Goal: Task Accomplishment & Management: Complete application form

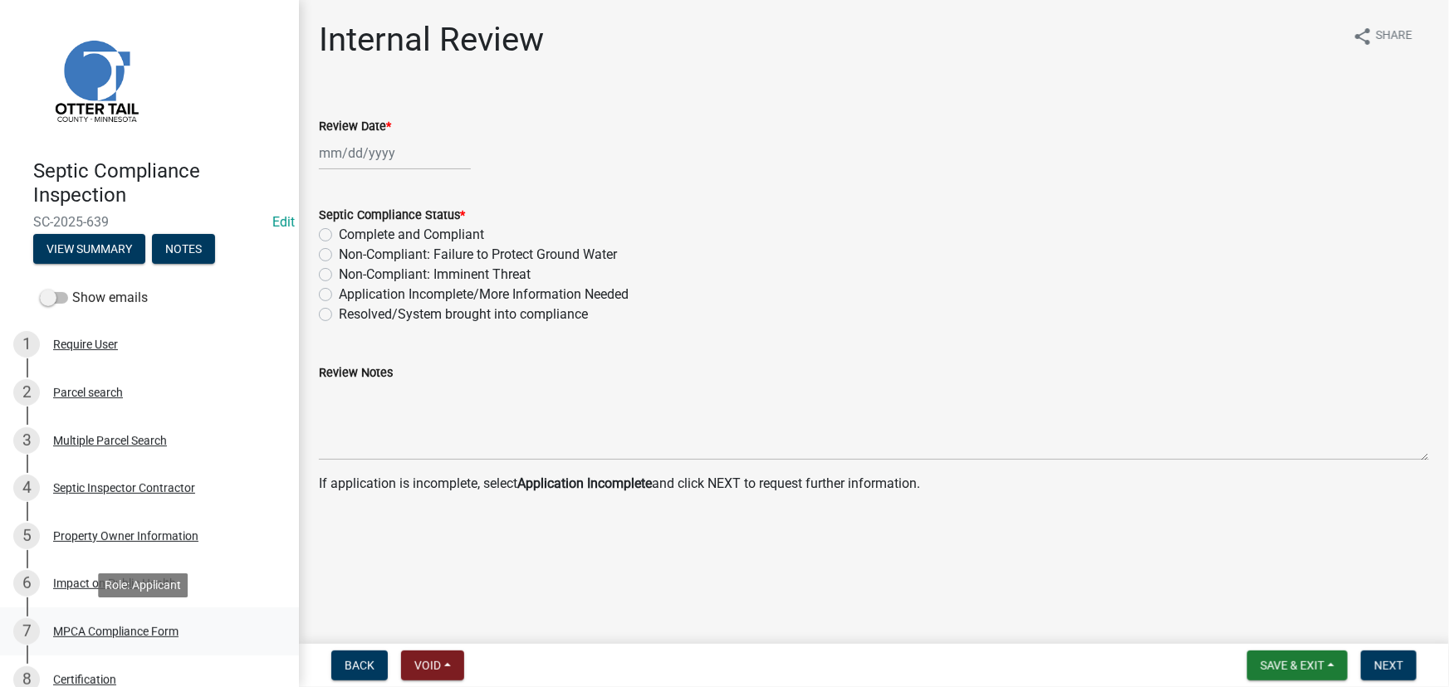
click at [132, 626] on div "MPCA Compliance Form" at bounding box center [115, 632] width 125 height 12
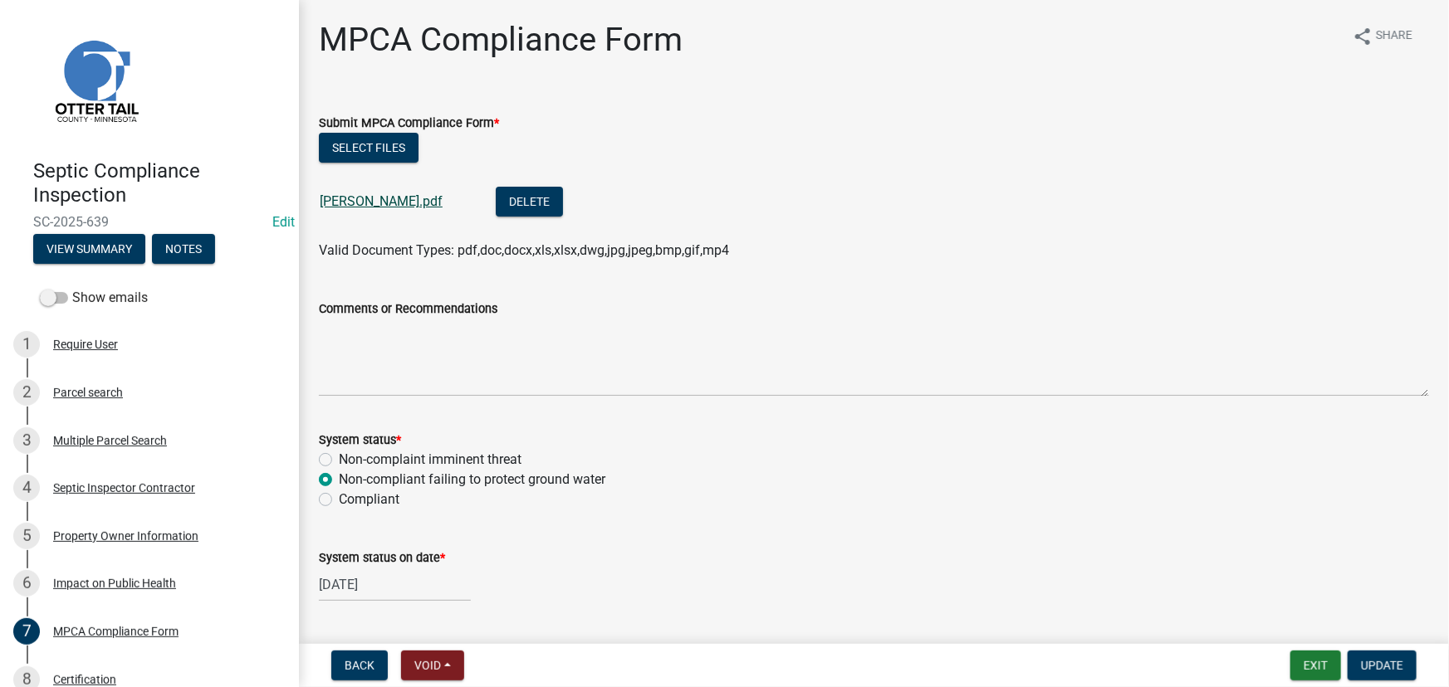
click at [377, 204] on link "Crawford Scott.pdf" at bounding box center [381, 201] width 123 height 16
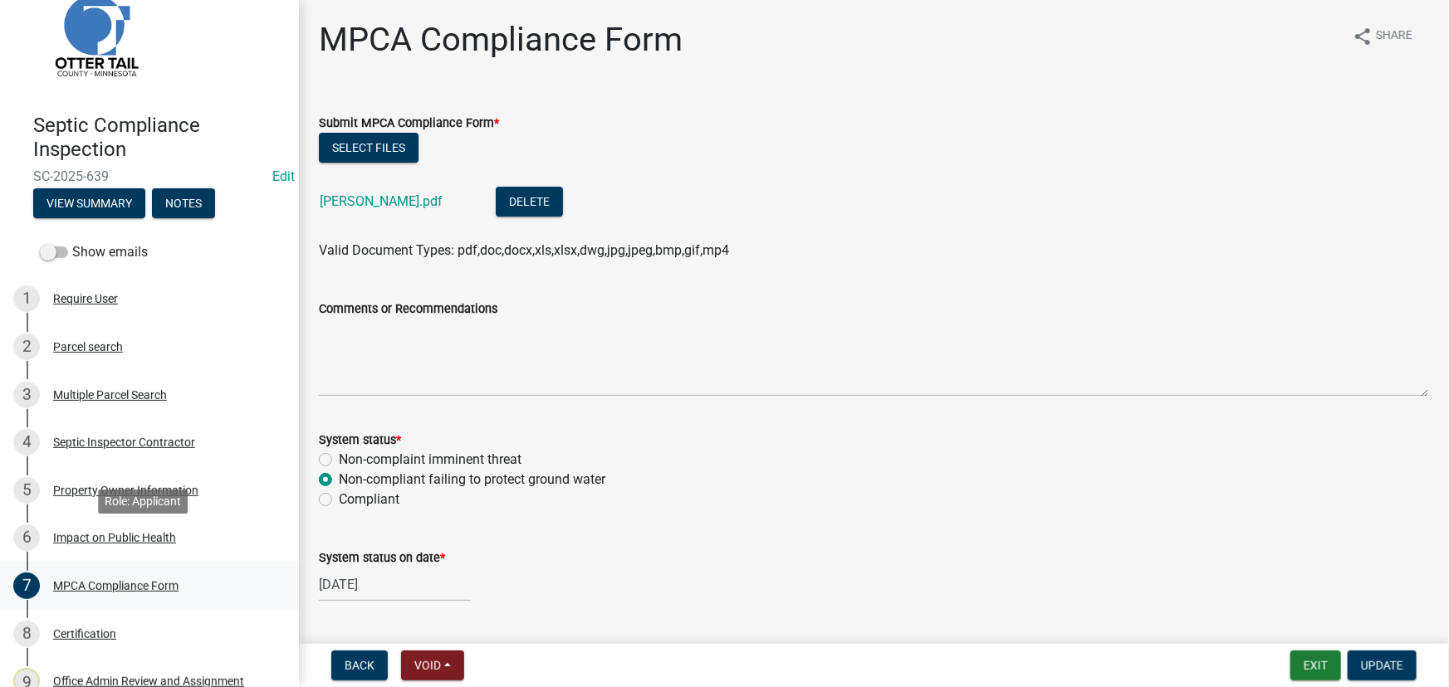
scroll to position [166, 0]
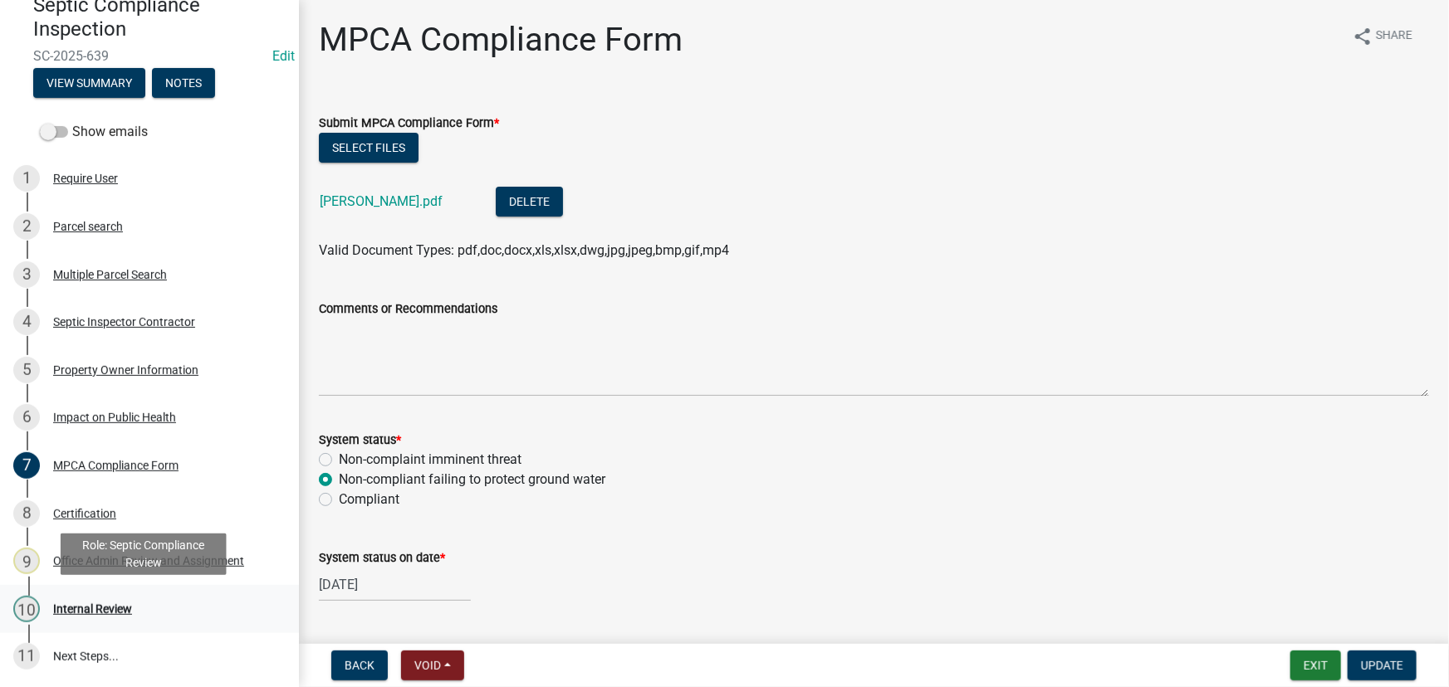
click at [116, 598] on div "10 Internal Review" at bounding box center [142, 609] width 259 height 27
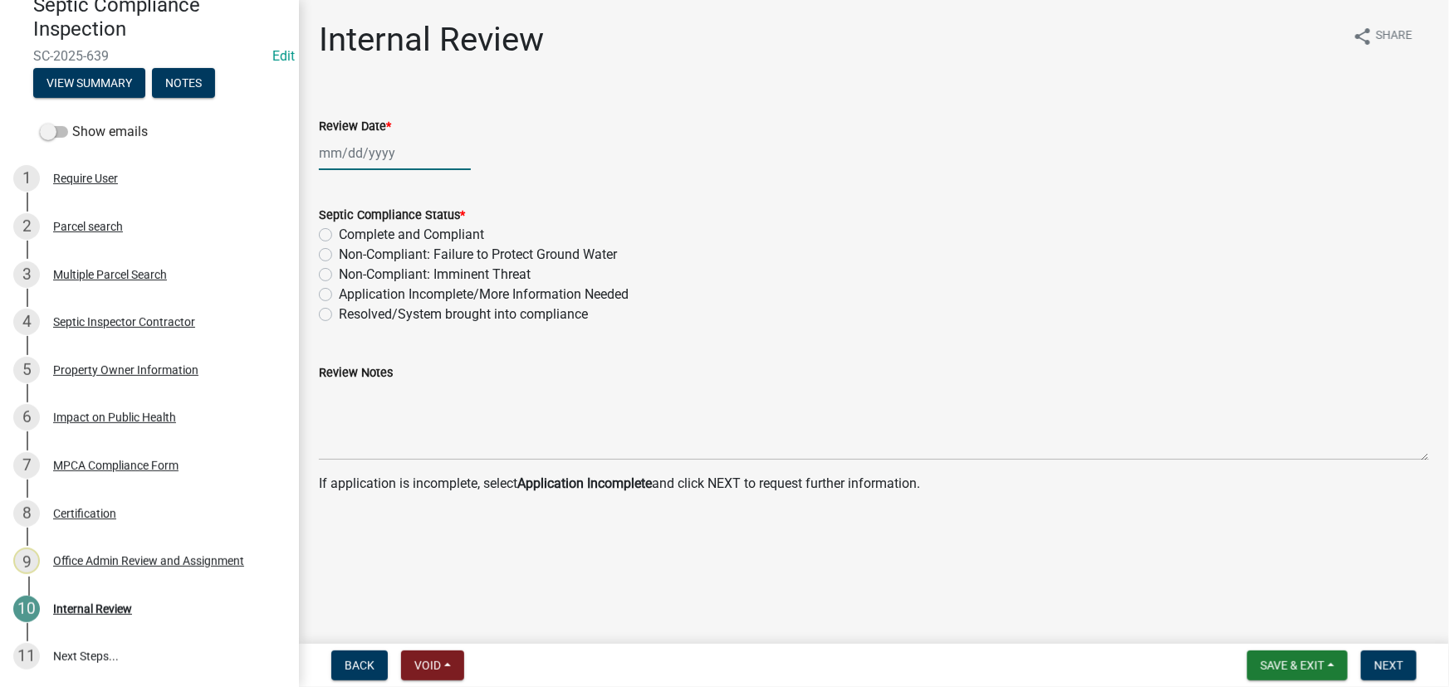
click at [353, 168] on div at bounding box center [395, 153] width 152 height 34
select select "9"
select select "2025"
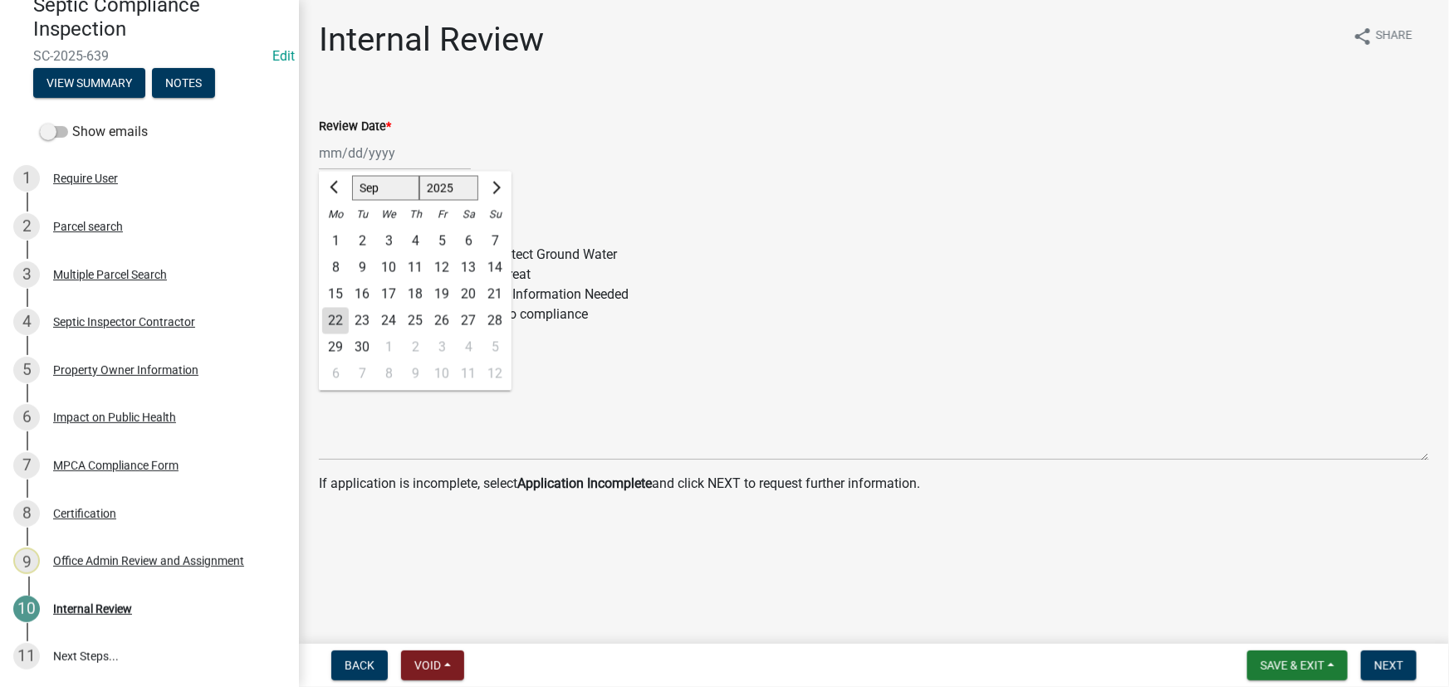
click at [335, 314] on div "22" at bounding box center [335, 321] width 27 height 27
type input "[DATE]"
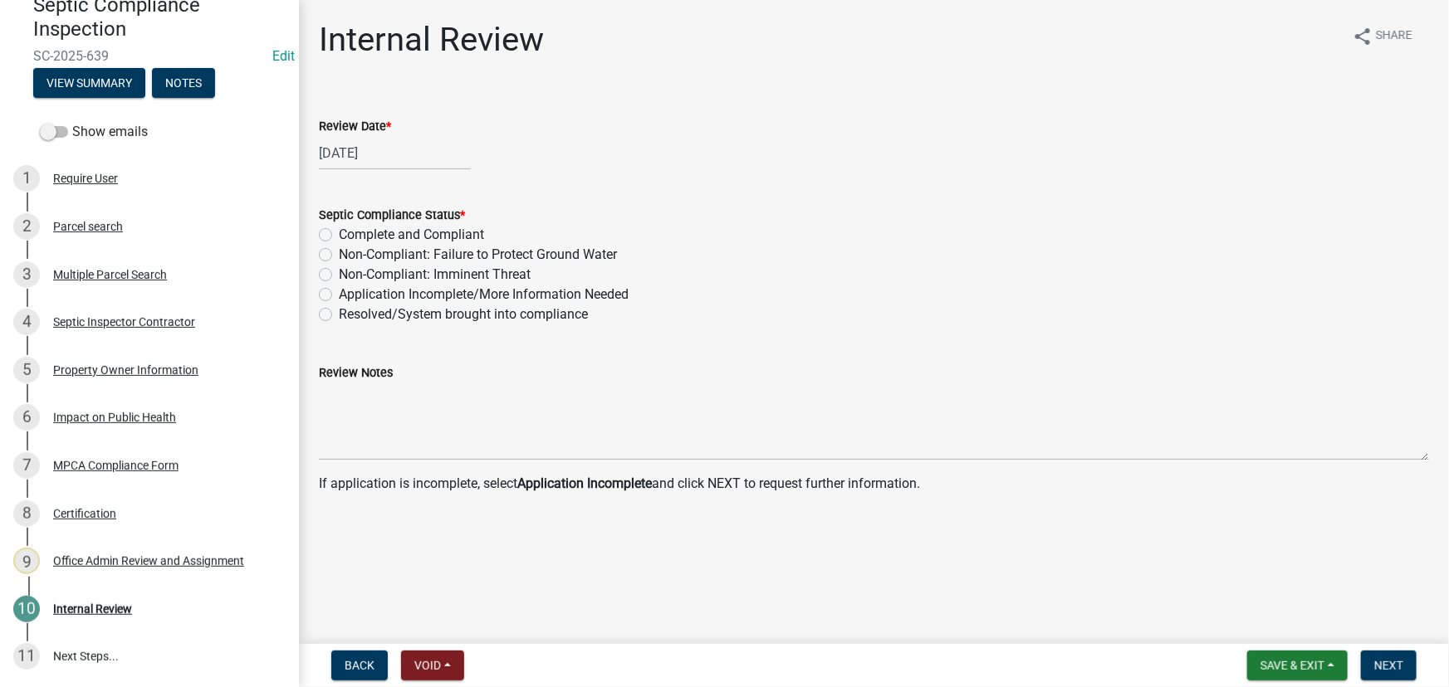
click at [438, 251] on label "Non-Compliant: Failure to Protect Ground Water" at bounding box center [478, 255] width 278 height 20
click at [350, 251] on input "Non-Compliant: Failure to Protect Ground Water" at bounding box center [344, 250] width 11 height 11
radio input "true"
click at [1372, 666] on button "Next" at bounding box center [1389, 666] width 56 height 30
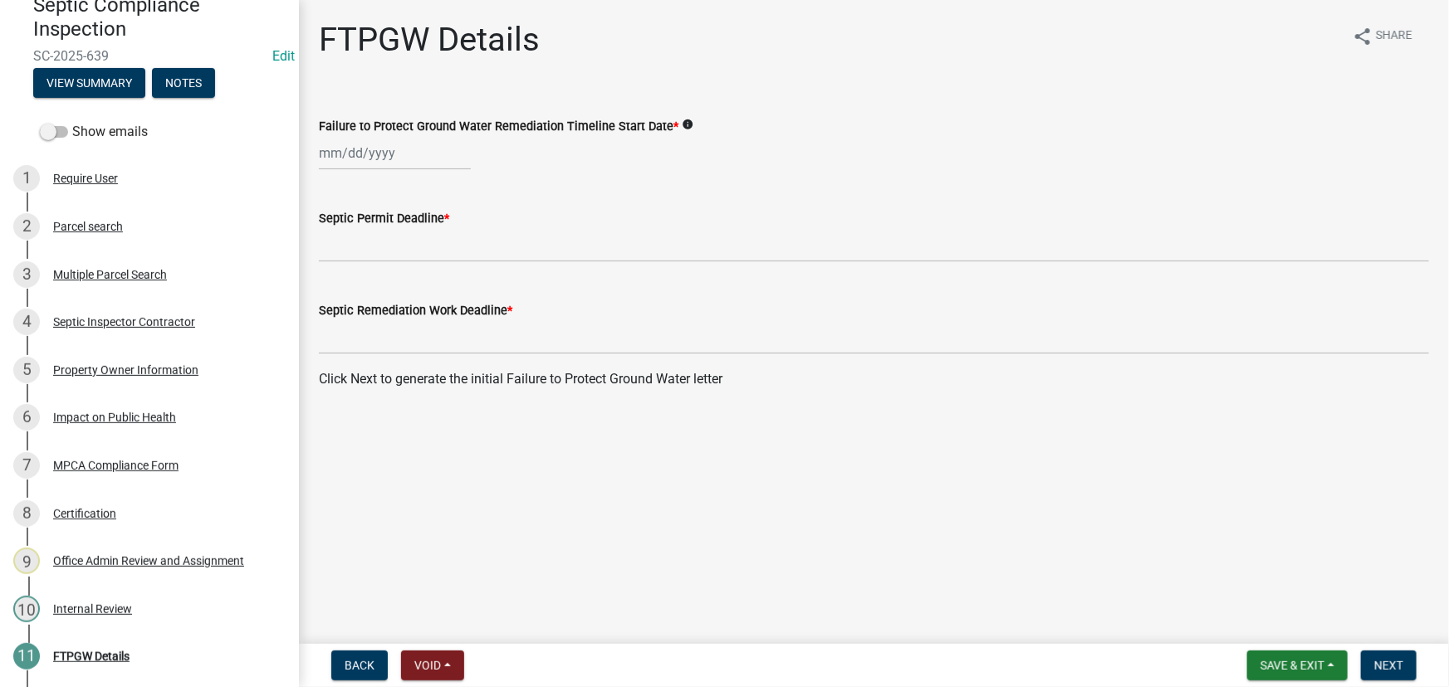
click at [362, 154] on div at bounding box center [395, 153] width 152 height 34
select select "9"
select select "2025"
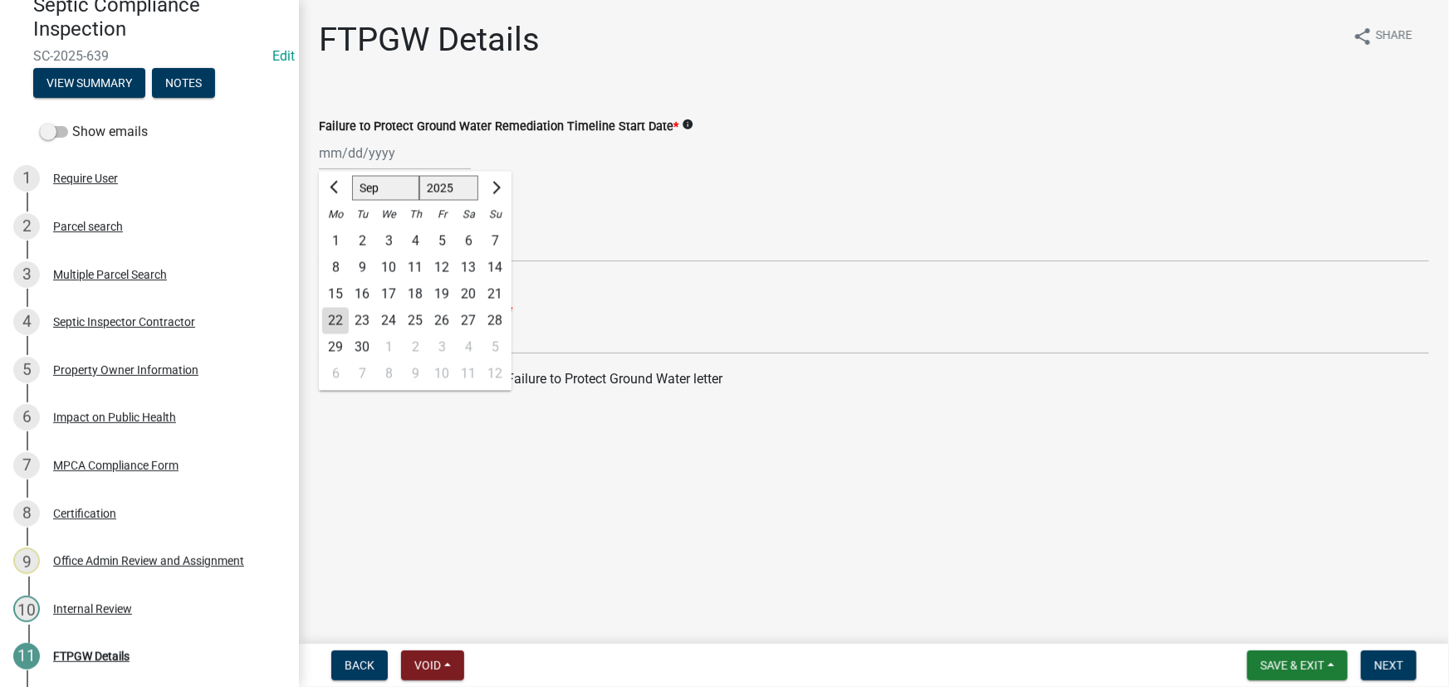
click at [339, 316] on div "22" at bounding box center [335, 321] width 27 height 27
type input "[DATE]"
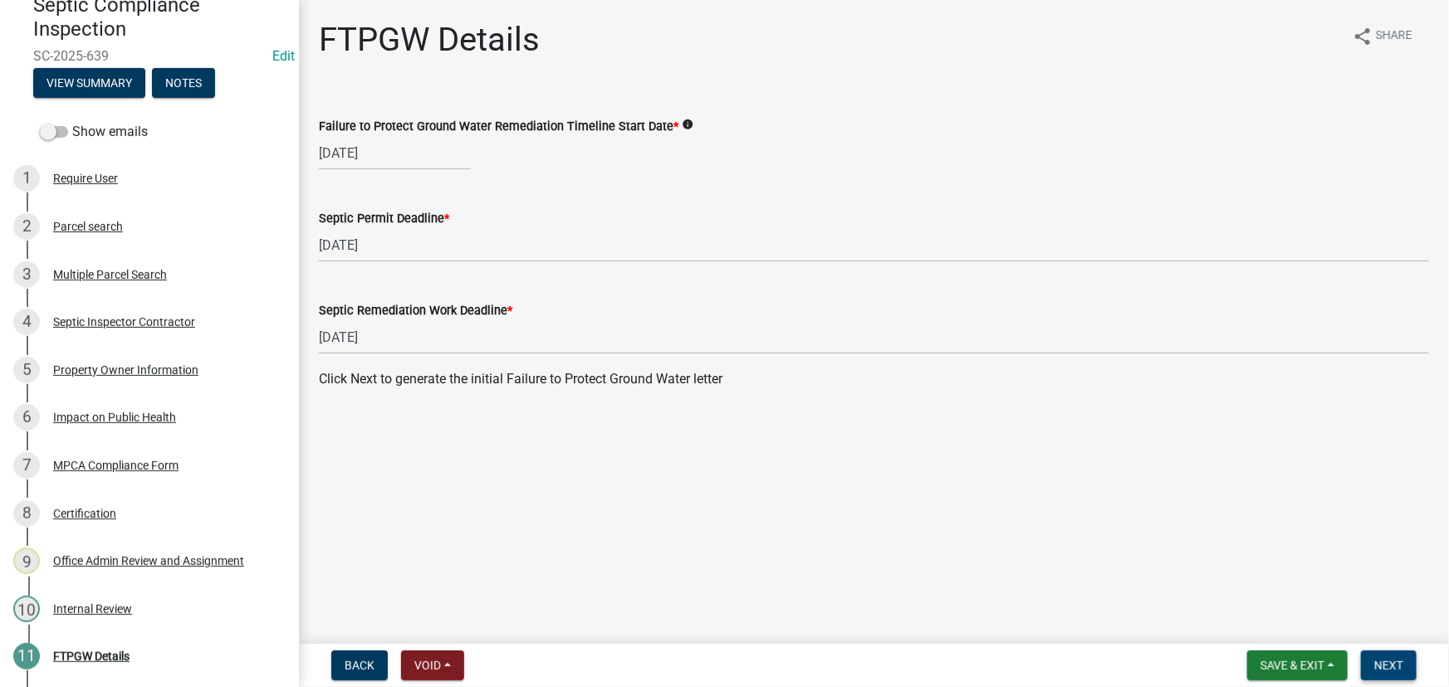
click at [1382, 661] on span "Next" at bounding box center [1388, 665] width 29 height 13
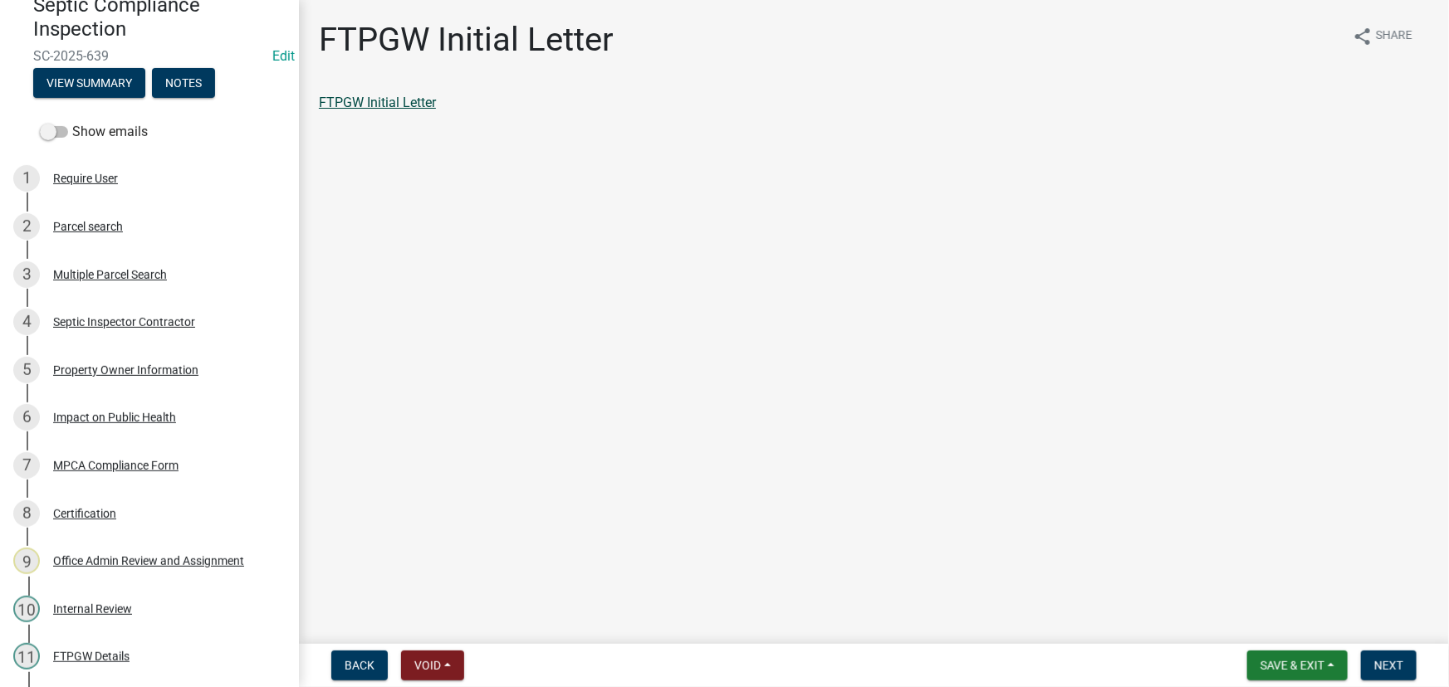
click at [382, 107] on link "FTPGW Initial Letter" at bounding box center [377, 103] width 117 height 16
click at [1377, 664] on span "Next" at bounding box center [1388, 665] width 29 height 13
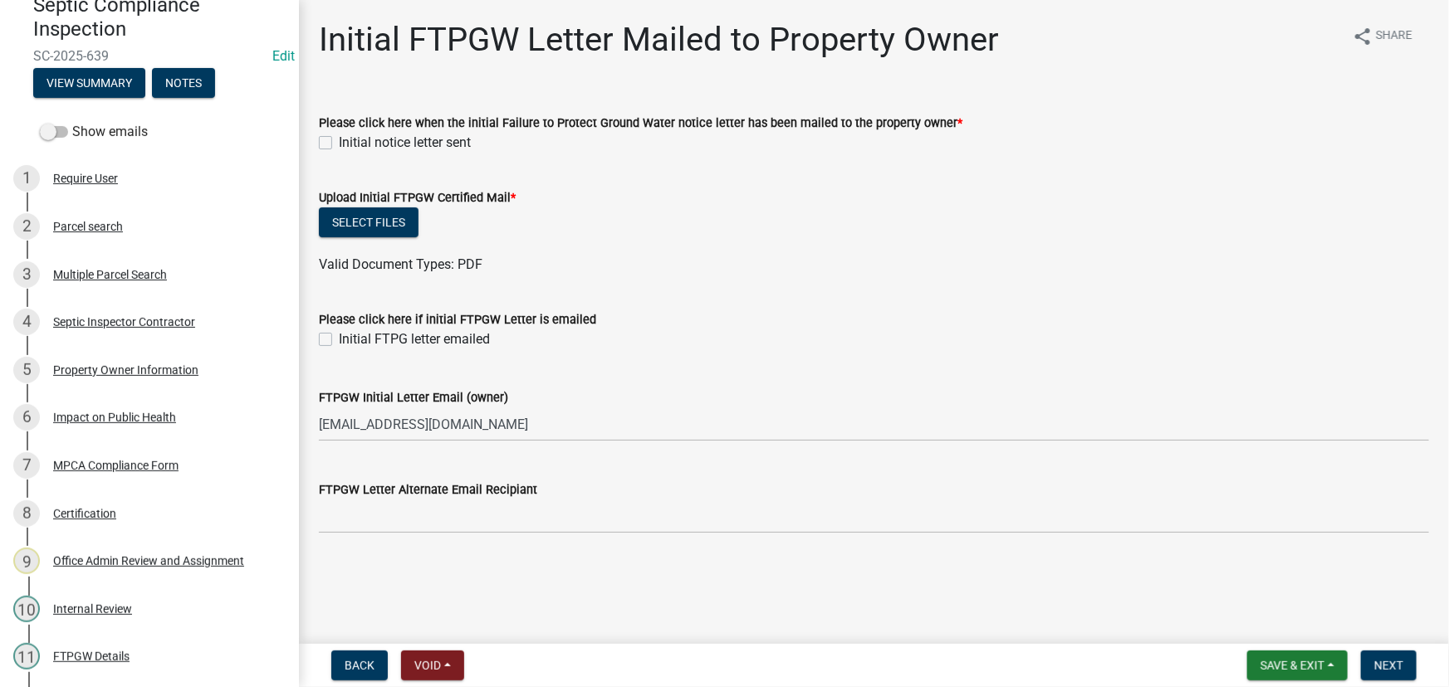
click at [382, 137] on label "Initial notice letter sent" at bounding box center [405, 143] width 132 height 20
click at [350, 137] on input "Initial notice letter sent" at bounding box center [344, 138] width 11 height 11
checkbox input "true"
click at [377, 216] on button "Select files" at bounding box center [369, 223] width 100 height 30
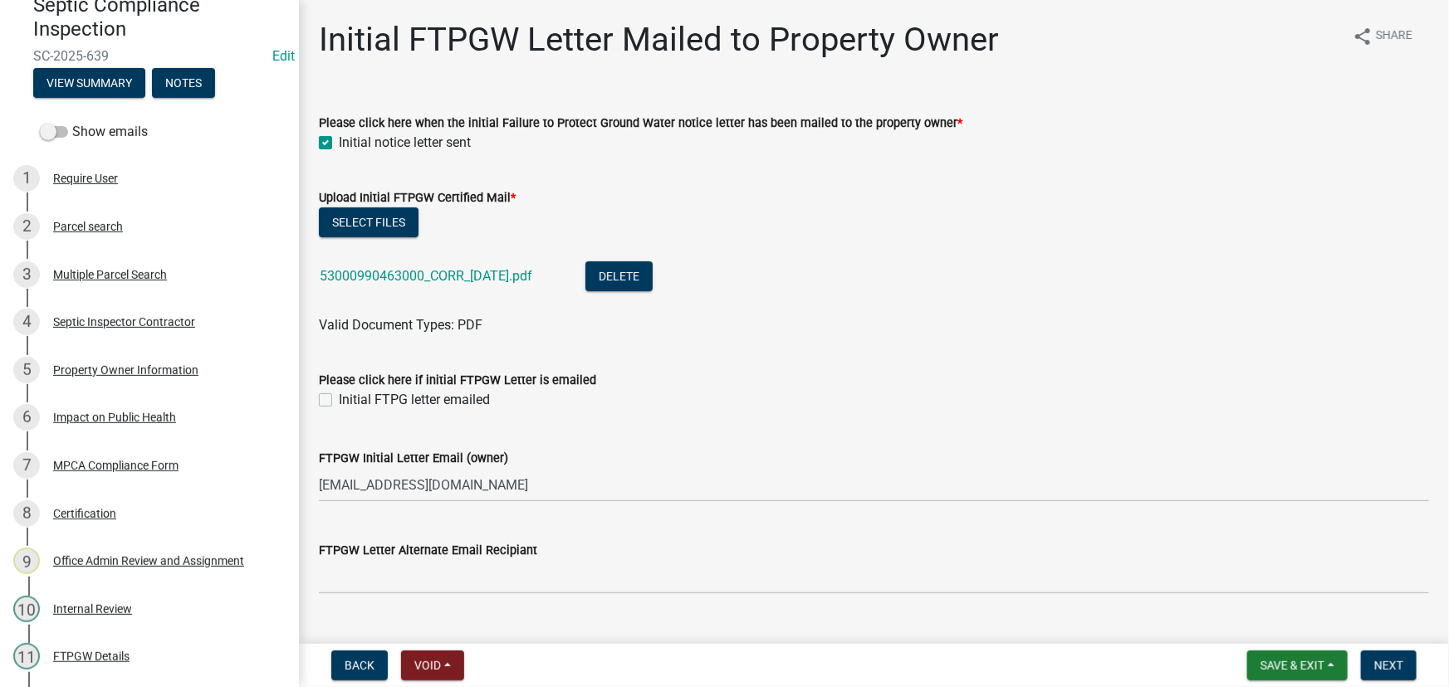
click at [370, 390] on label "Initial FTPG letter emailed" at bounding box center [414, 400] width 151 height 20
click at [350, 390] on input "Initial FTPG letter emailed" at bounding box center [344, 395] width 11 height 11
checkbox input "true"
click at [1381, 653] on button "Next" at bounding box center [1389, 666] width 56 height 30
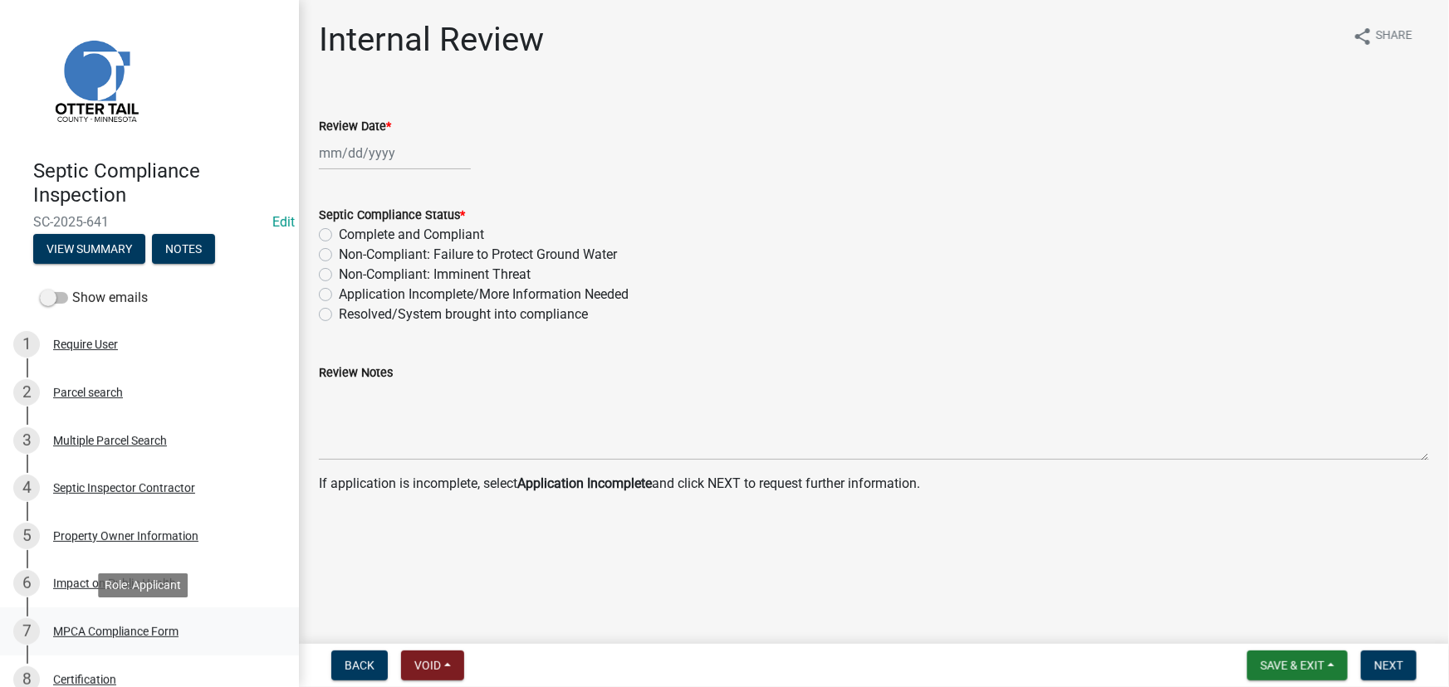
click at [80, 634] on div "MPCA Compliance Form" at bounding box center [115, 632] width 125 height 12
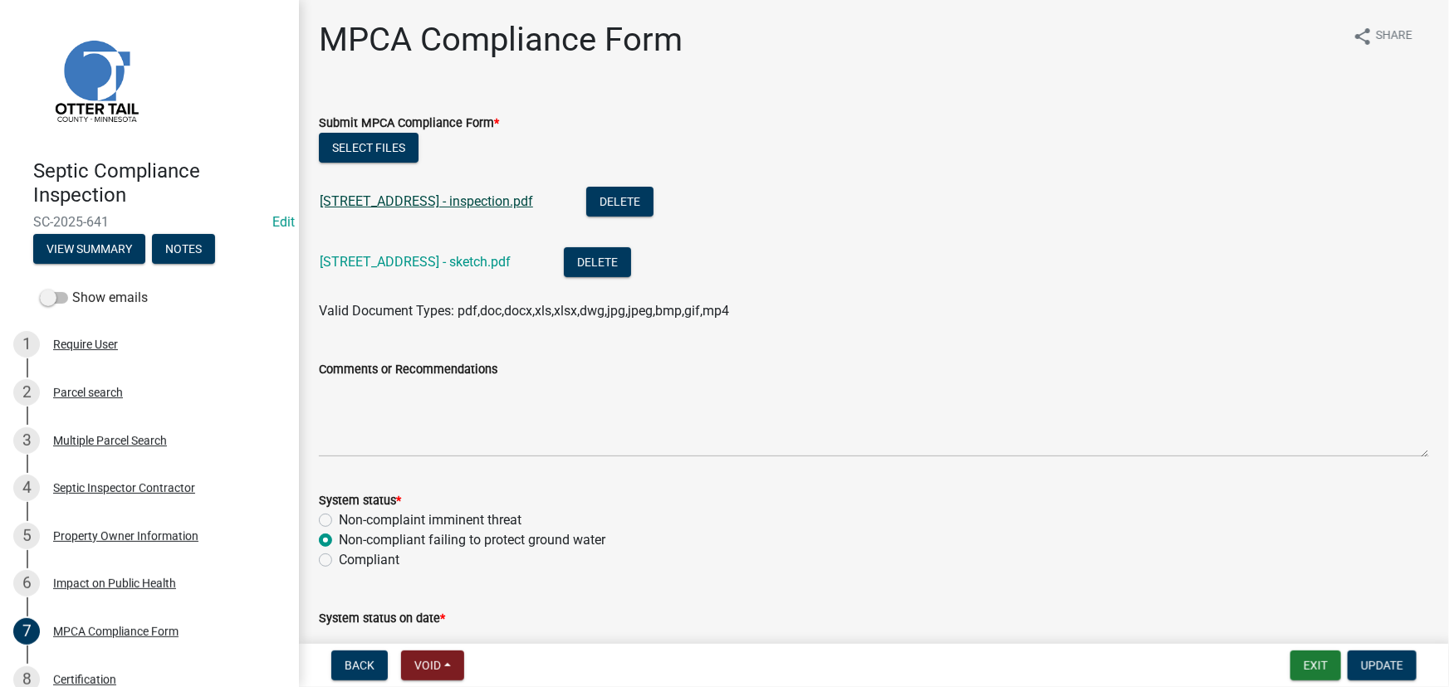
click at [441, 207] on link "17145 Swan View Rd - Lejcher - inspection.pdf" at bounding box center [426, 201] width 213 height 16
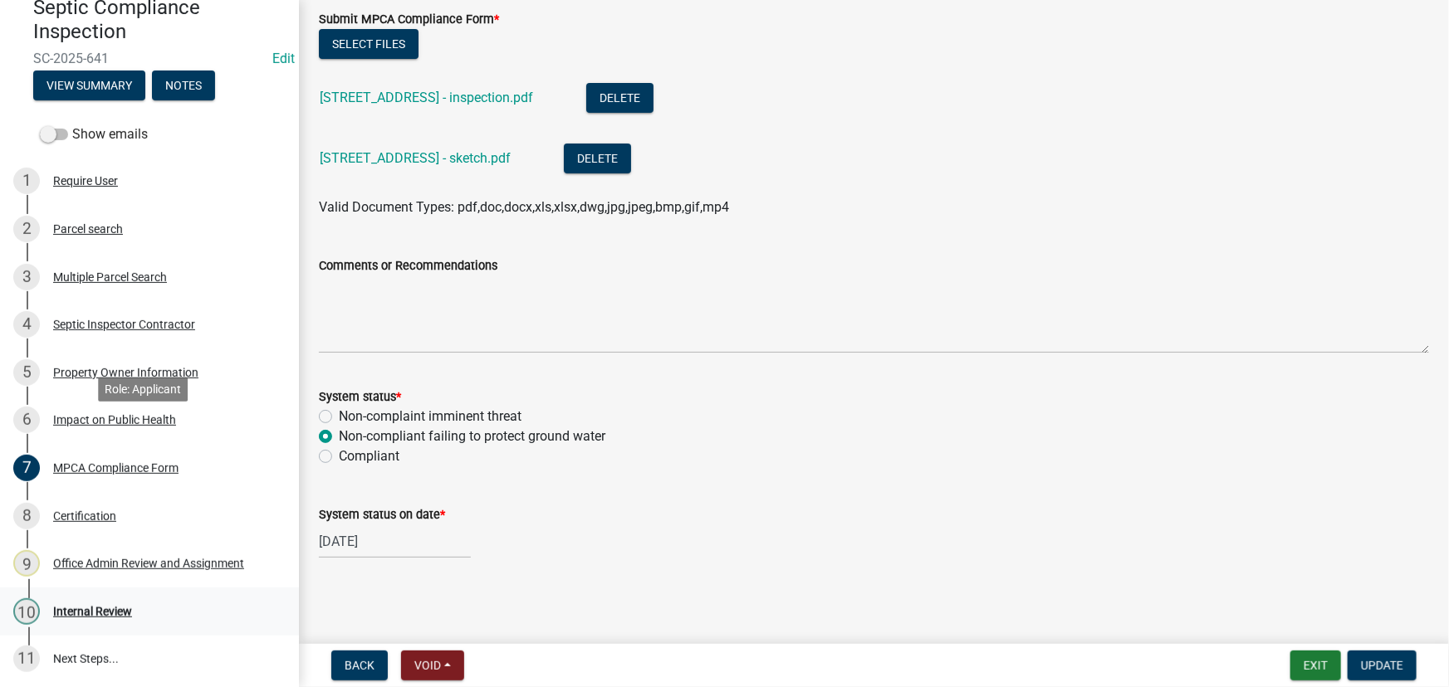
scroll to position [166, 0]
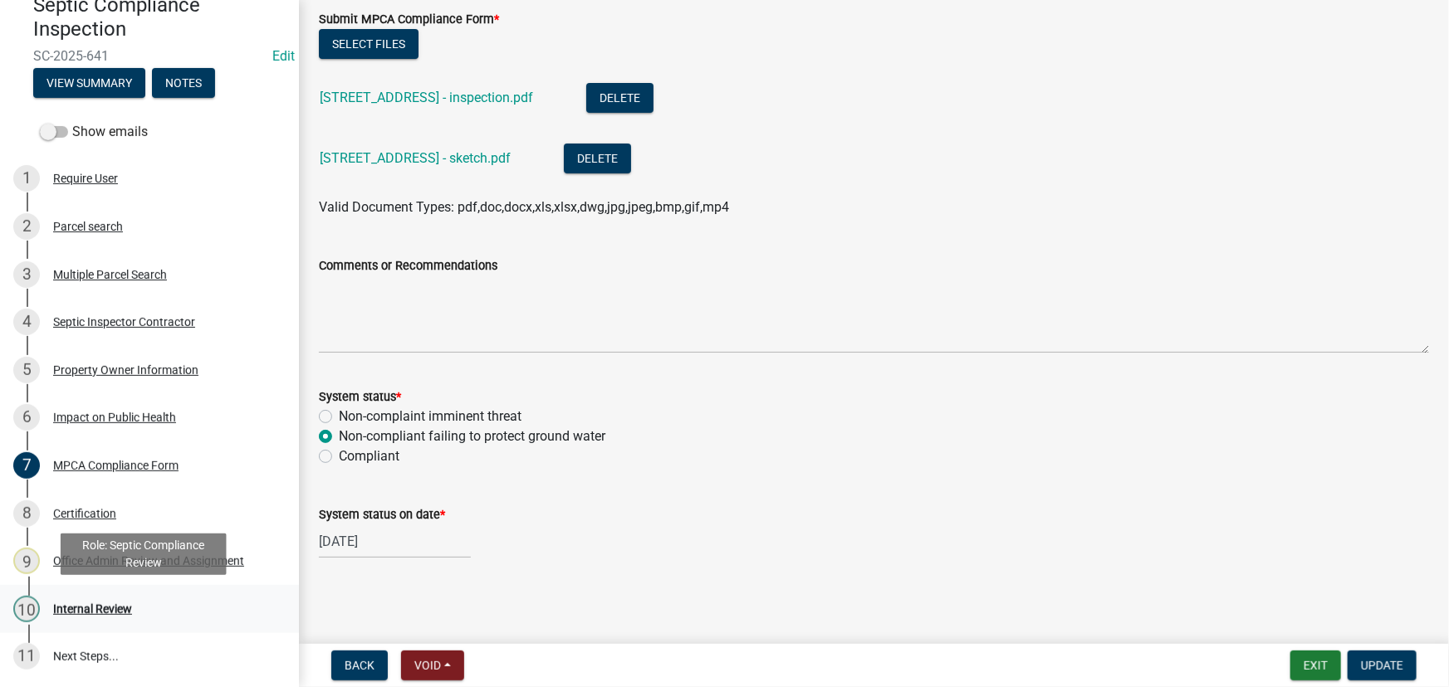
click at [74, 606] on div "Internal Review" at bounding box center [92, 610] width 79 height 12
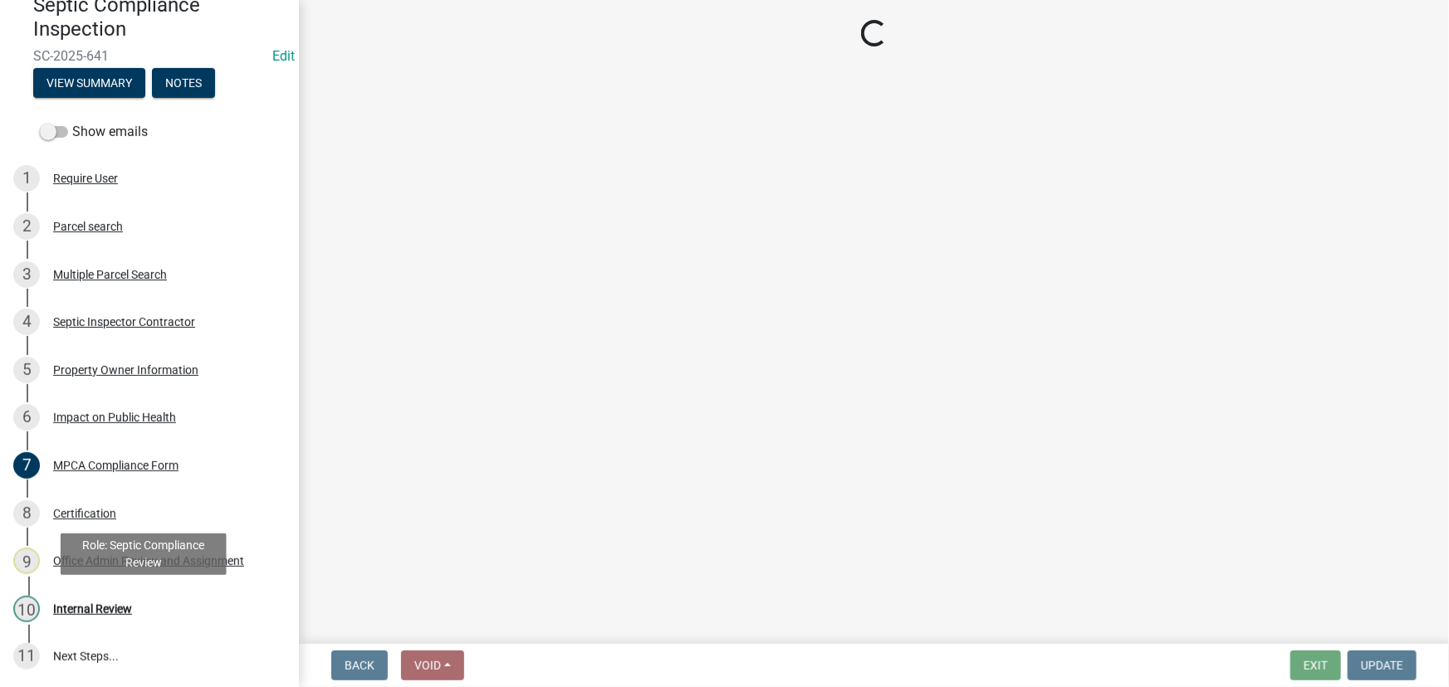
scroll to position [0, 0]
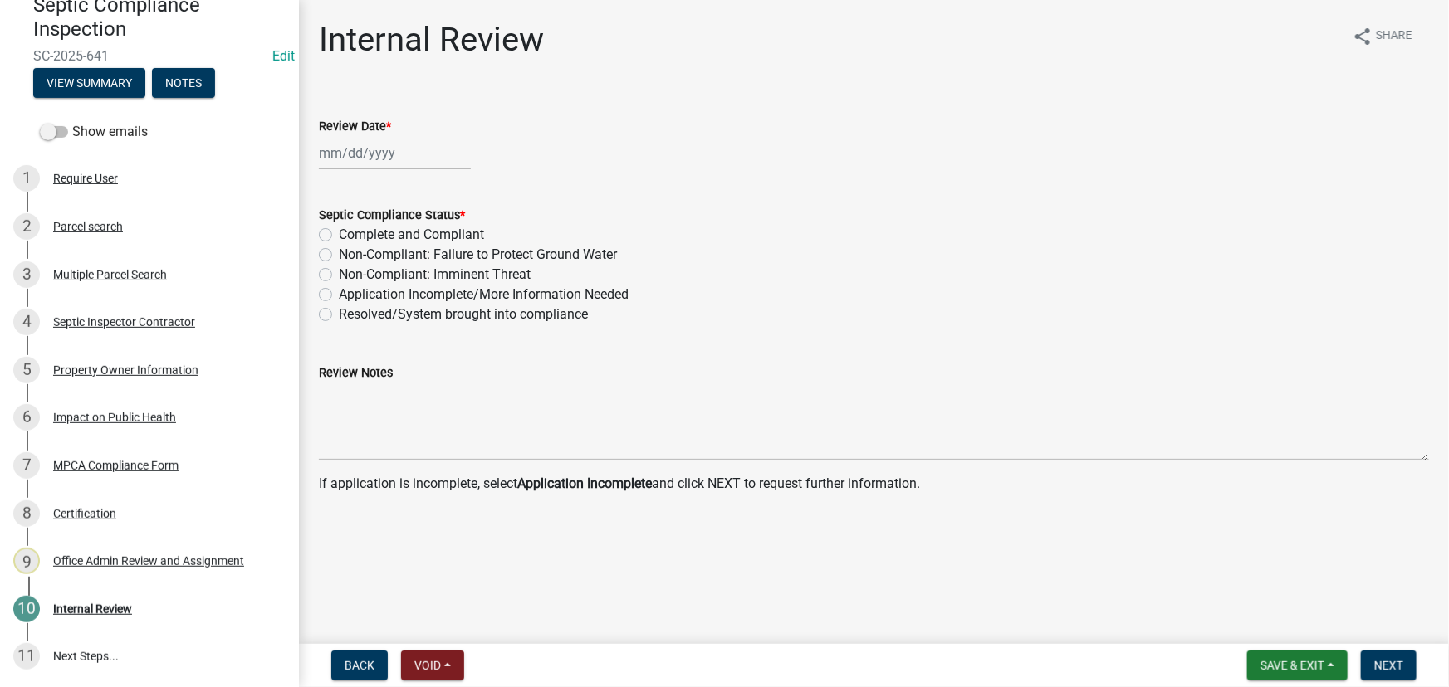
click at [405, 293] on label "Application Incomplete/More Information Needed" at bounding box center [484, 295] width 290 height 20
click at [350, 293] on input "Application Incomplete/More Information Needed" at bounding box center [344, 290] width 11 height 11
radio input "true"
click at [383, 166] on div at bounding box center [395, 153] width 152 height 34
select select "9"
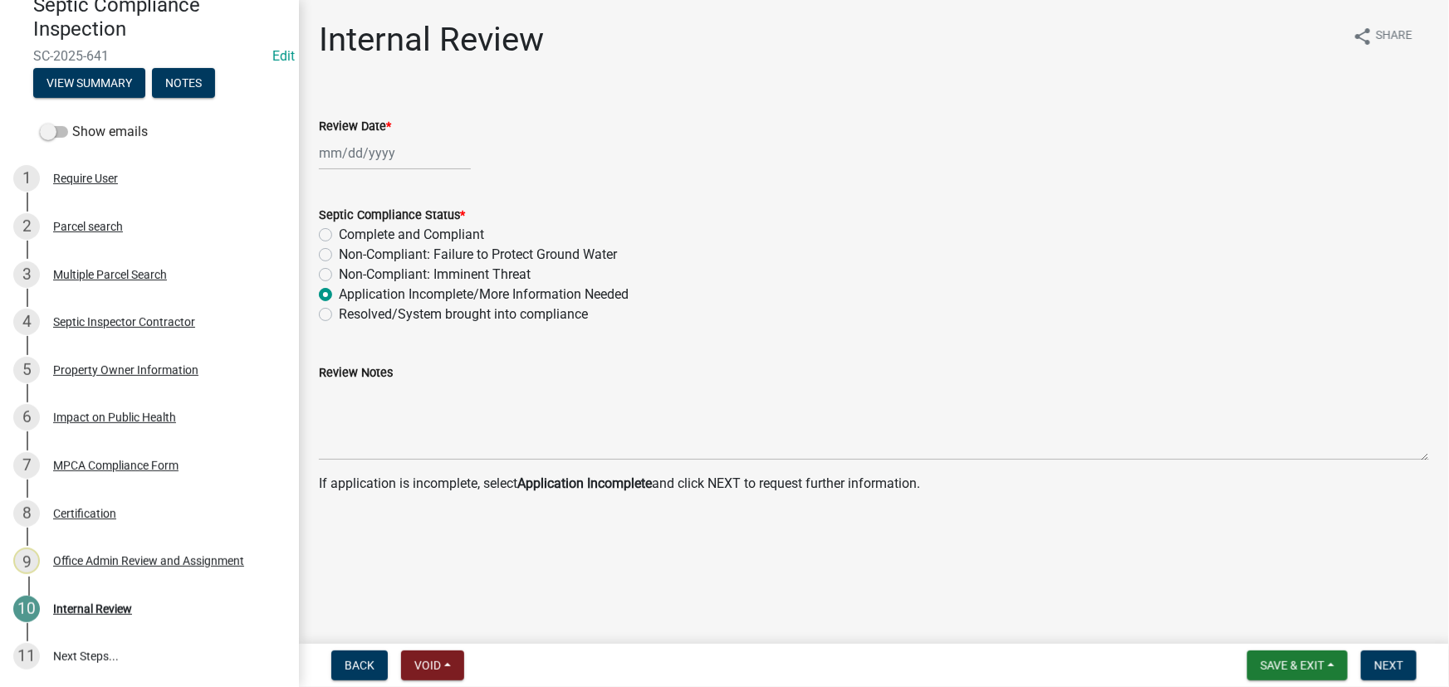
select select "2025"
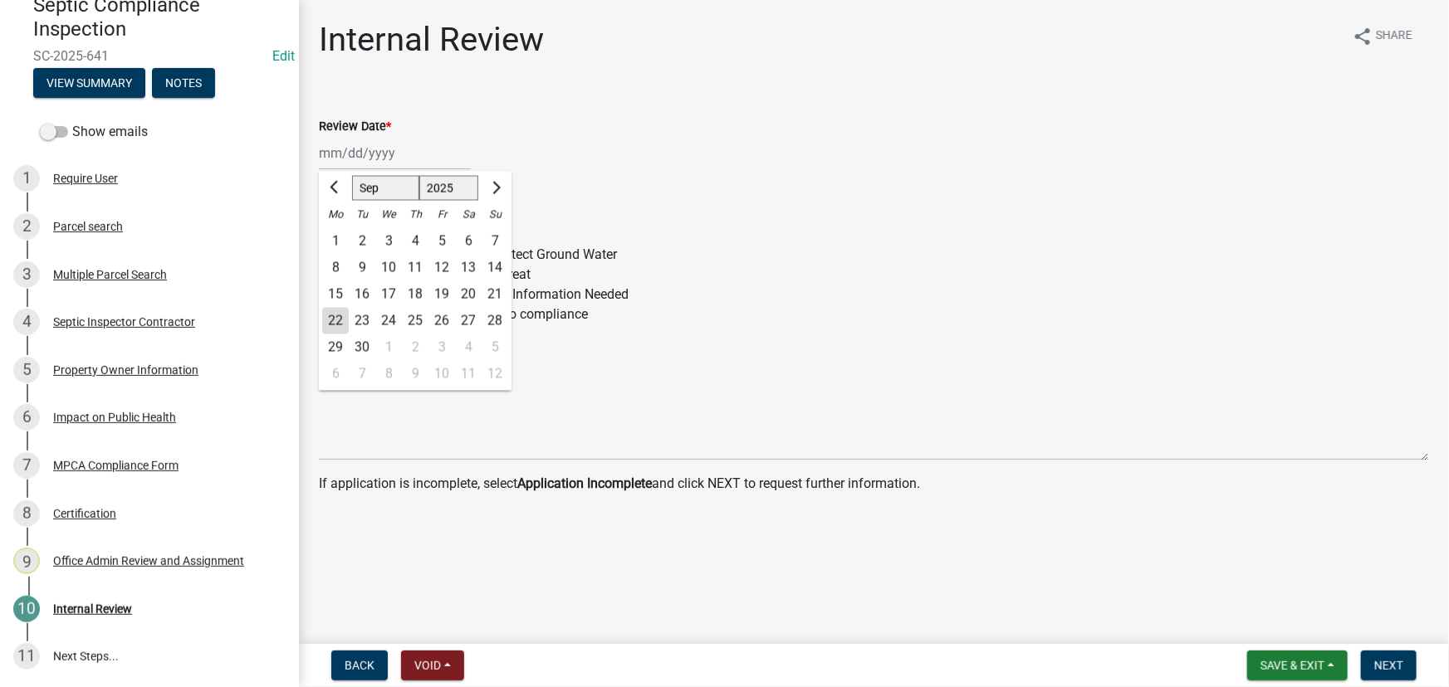
click at [335, 322] on div "22" at bounding box center [335, 321] width 27 height 27
type input "[DATE]"
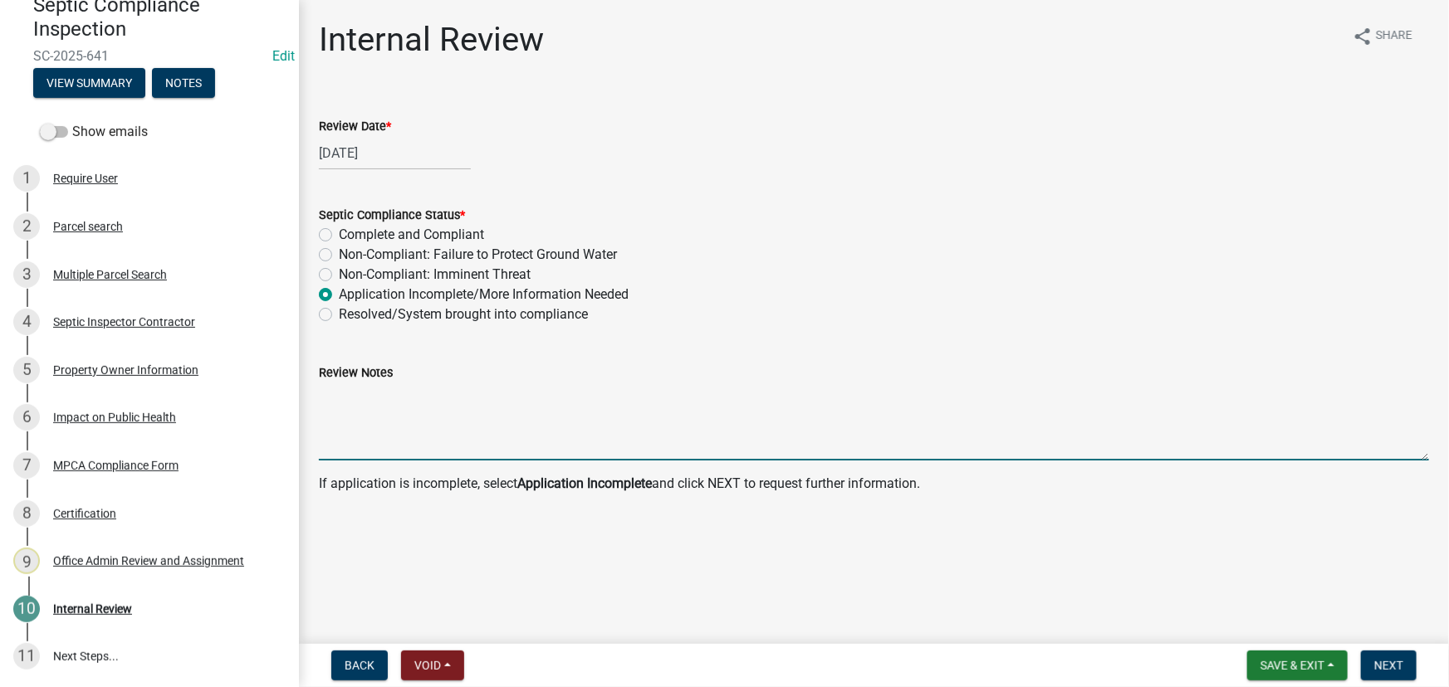
click at [421, 431] on textarea "Review Notes" at bounding box center [874, 422] width 1110 height 78
type textarea "c"
type textarea "Can you select what it is failing for on page one and send back?"
click at [1381, 656] on button "Next" at bounding box center [1389, 666] width 56 height 30
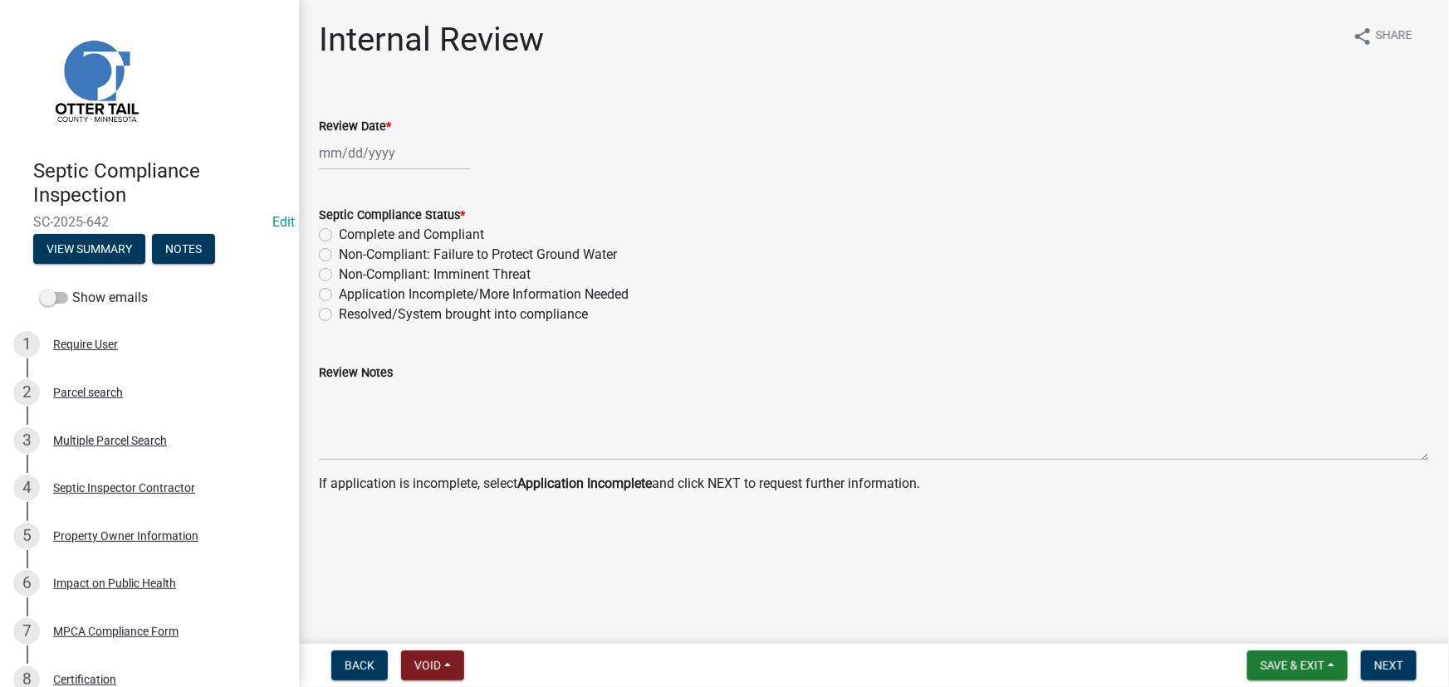
select select "9"
select select "2025"
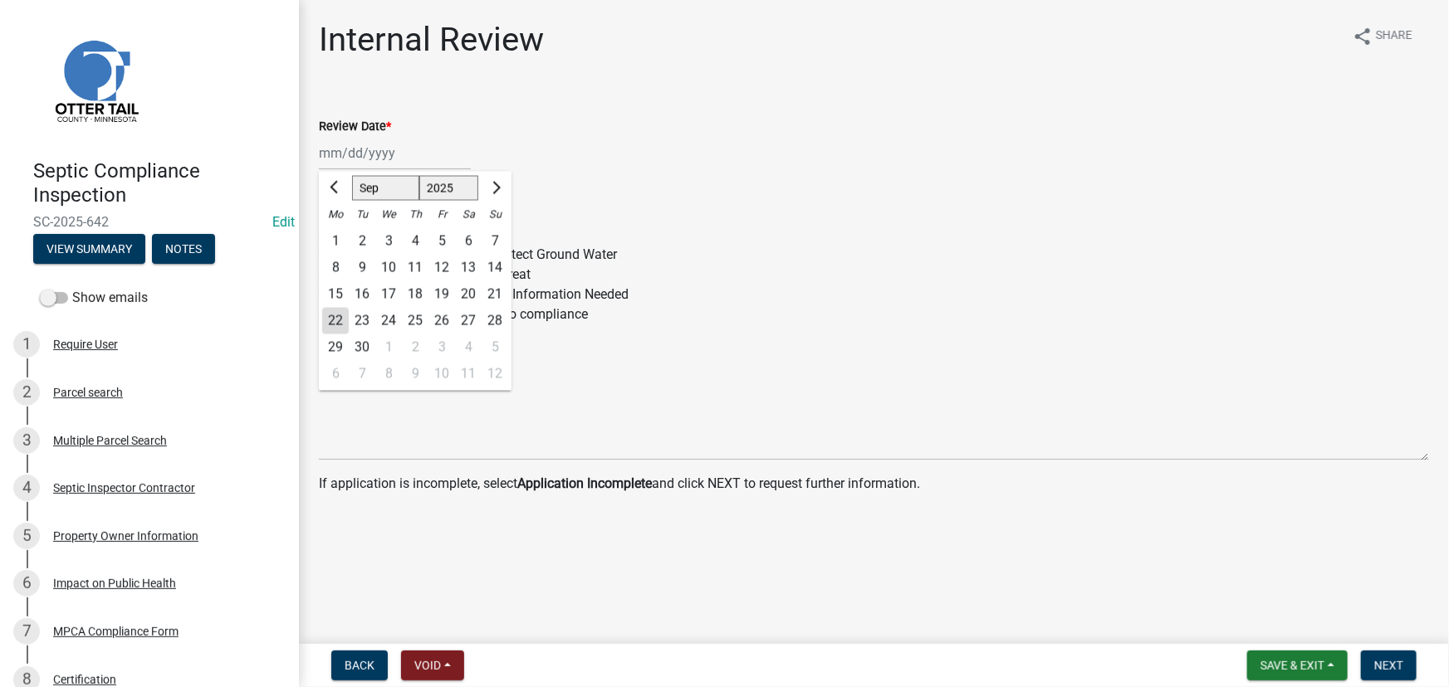
click at [393, 150] on div "[PERSON_NAME] Feb Mar Apr [PERSON_NAME][DATE] Oct Nov [DATE] 1526 1527 1528 152…" at bounding box center [395, 153] width 152 height 34
click at [125, 626] on div "MPCA Compliance Form" at bounding box center [115, 632] width 125 height 12
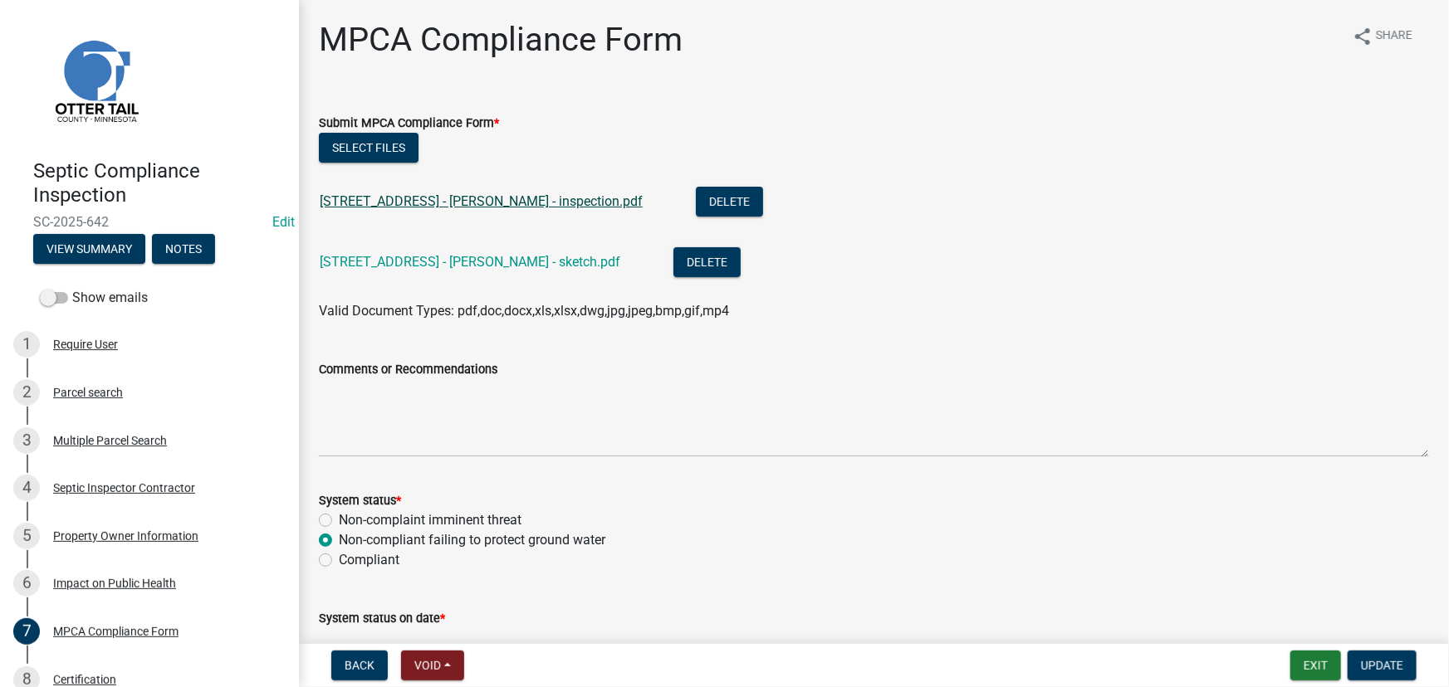
click at [457, 203] on link "[STREET_ADDRESS] - [PERSON_NAME] - inspection.pdf" at bounding box center [481, 201] width 323 height 16
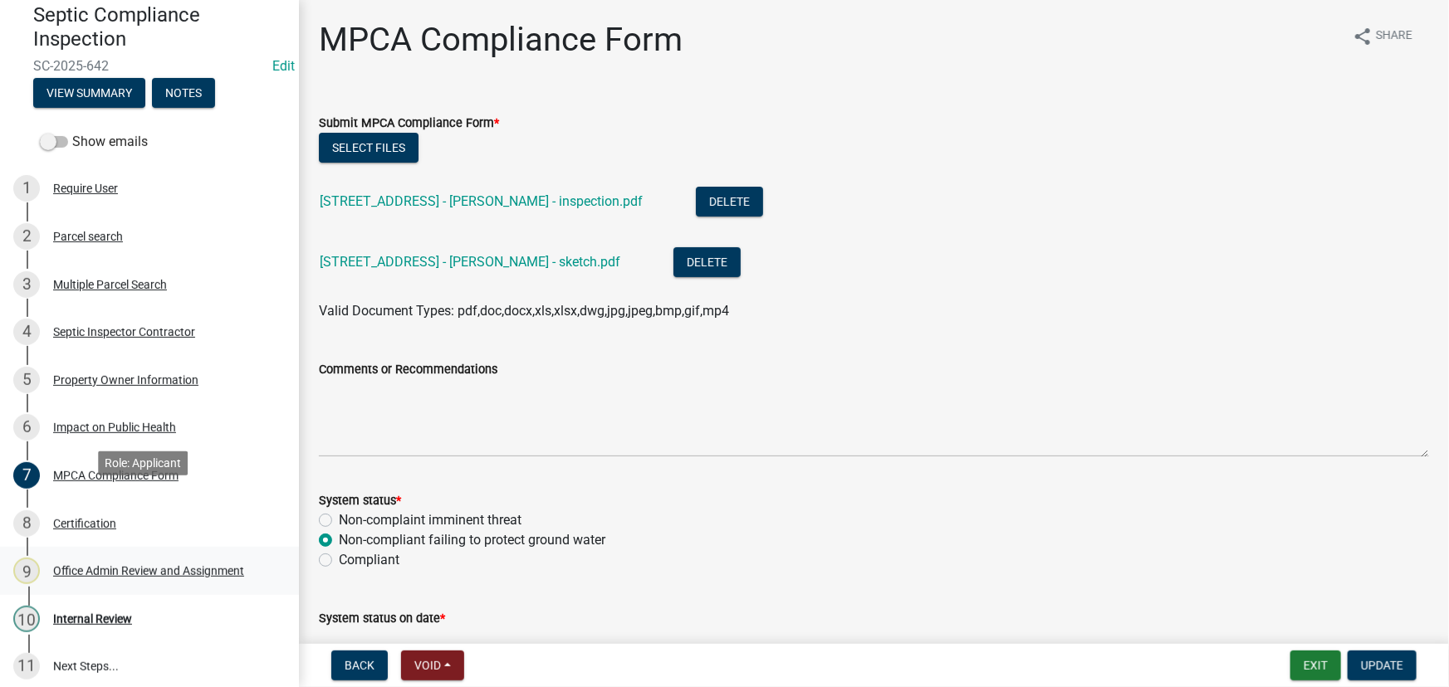
scroll to position [166, 0]
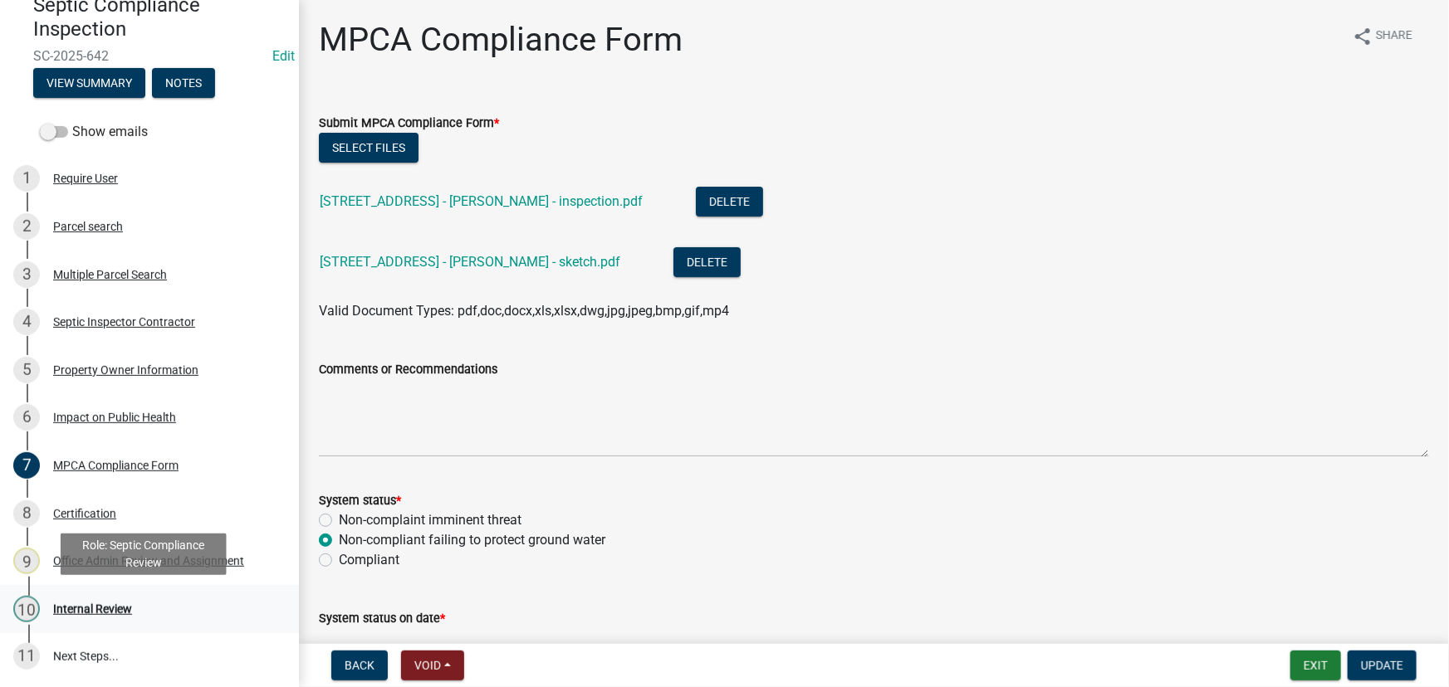
click at [101, 599] on div "10 Internal Review" at bounding box center [142, 609] width 259 height 27
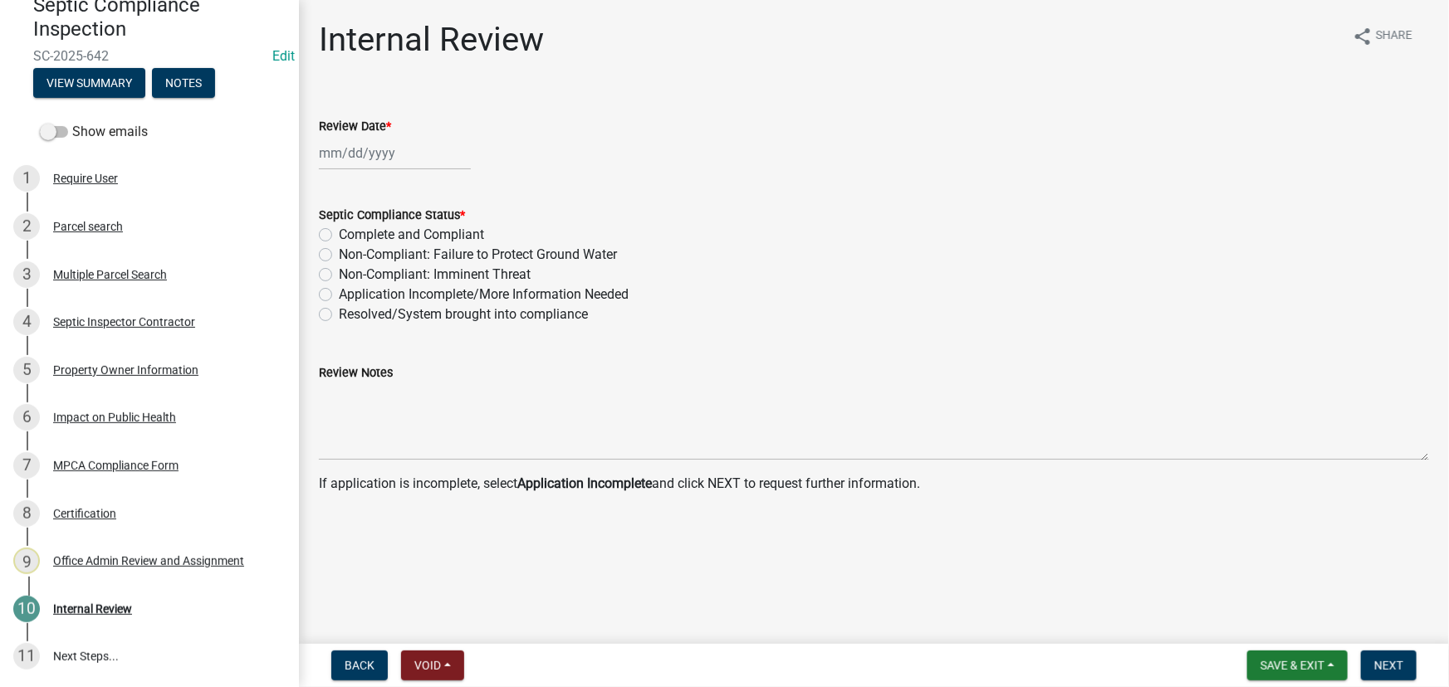
click at [384, 149] on div at bounding box center [395, 153] width 152 height 34
select select "9"
select select "2025"
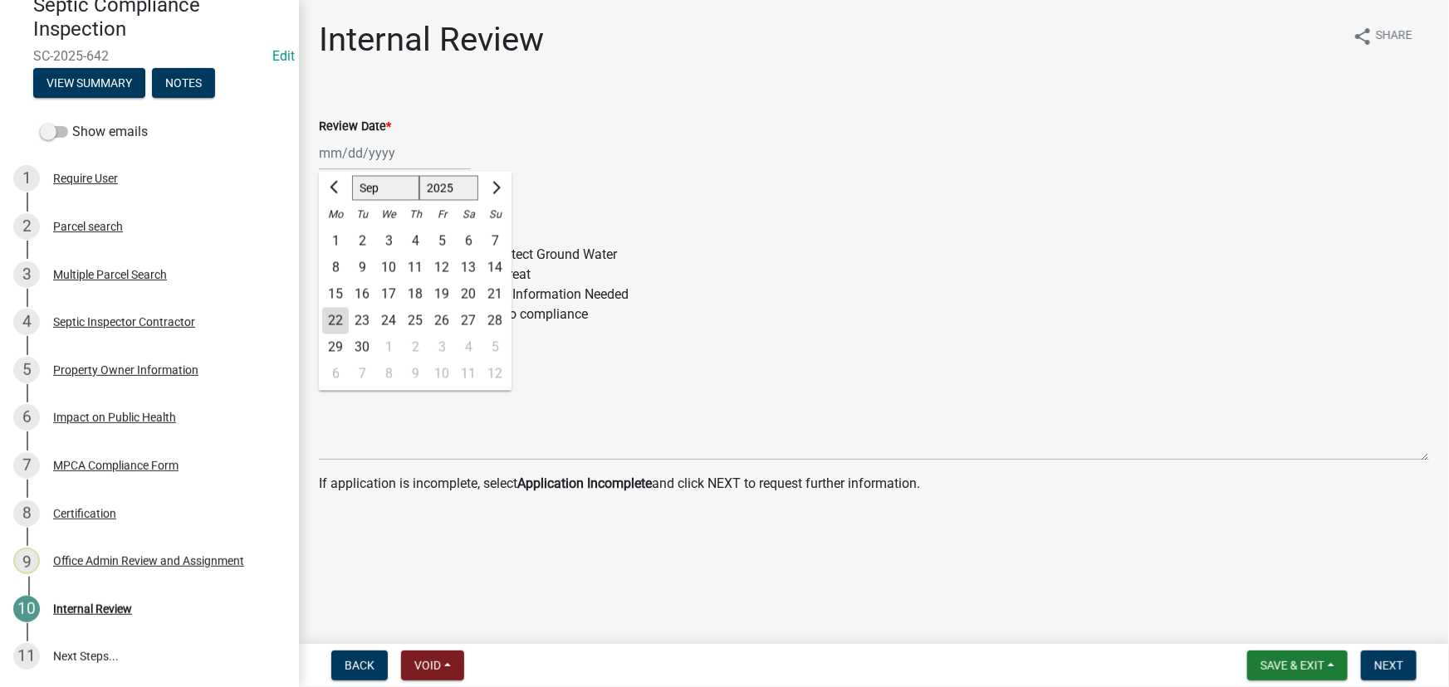
click at [339, 320] on div "22" at bounding box center [335, 321] width 27 height 27
type input "[DATE]"
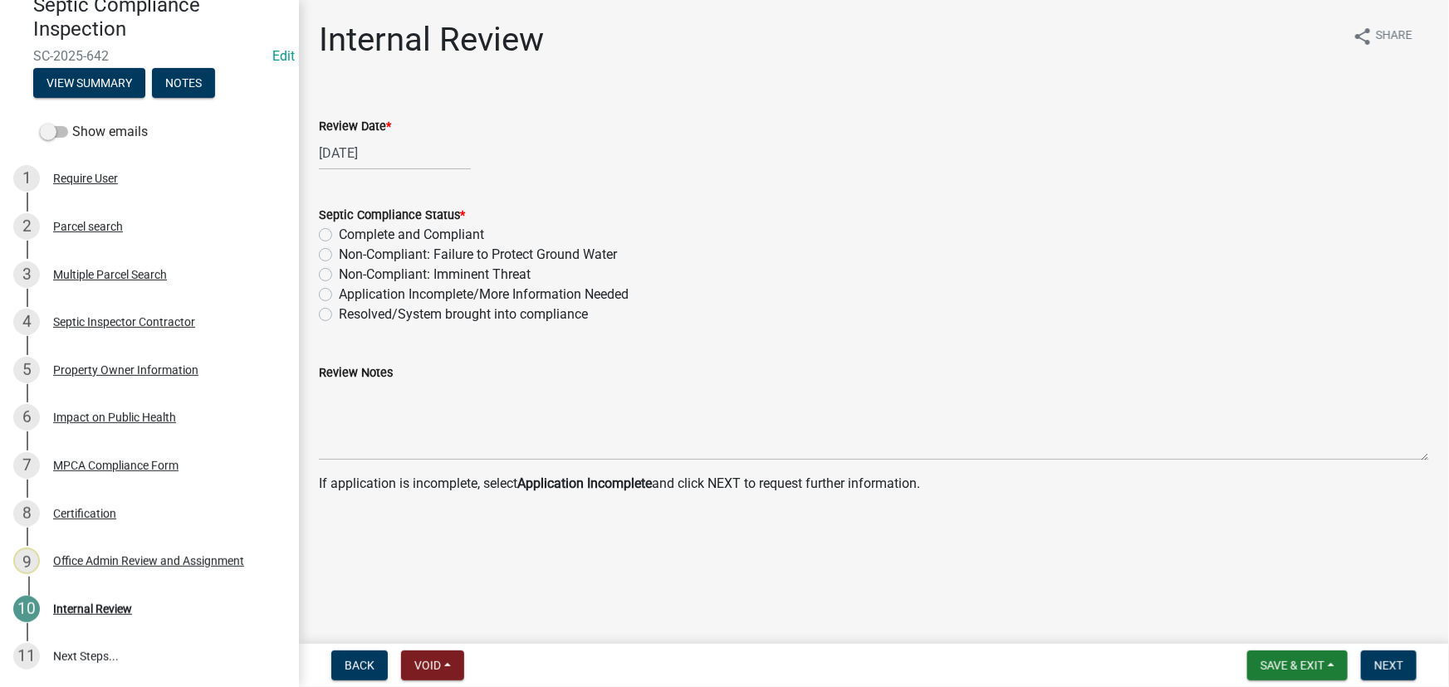
click at [403, 267] on label "Non-Compliant: Imminent Threat" at bounding box center [435, 275] width 192 height 20
click at [350, 267] on input "Non-Compliant: Imminent Threat" at bounding box center [344, 270] width 11 height 11
radio input "true"
click at [403, 245] on label "Non-Compliant: Failure to Protect Ground Water" at bounding box center [478, 255] width 278 height 20
click at [350, 245] on input "Non-Compliant: Failure to Protect Ground Water" at bounding box center [344, 250] width 11 height 11
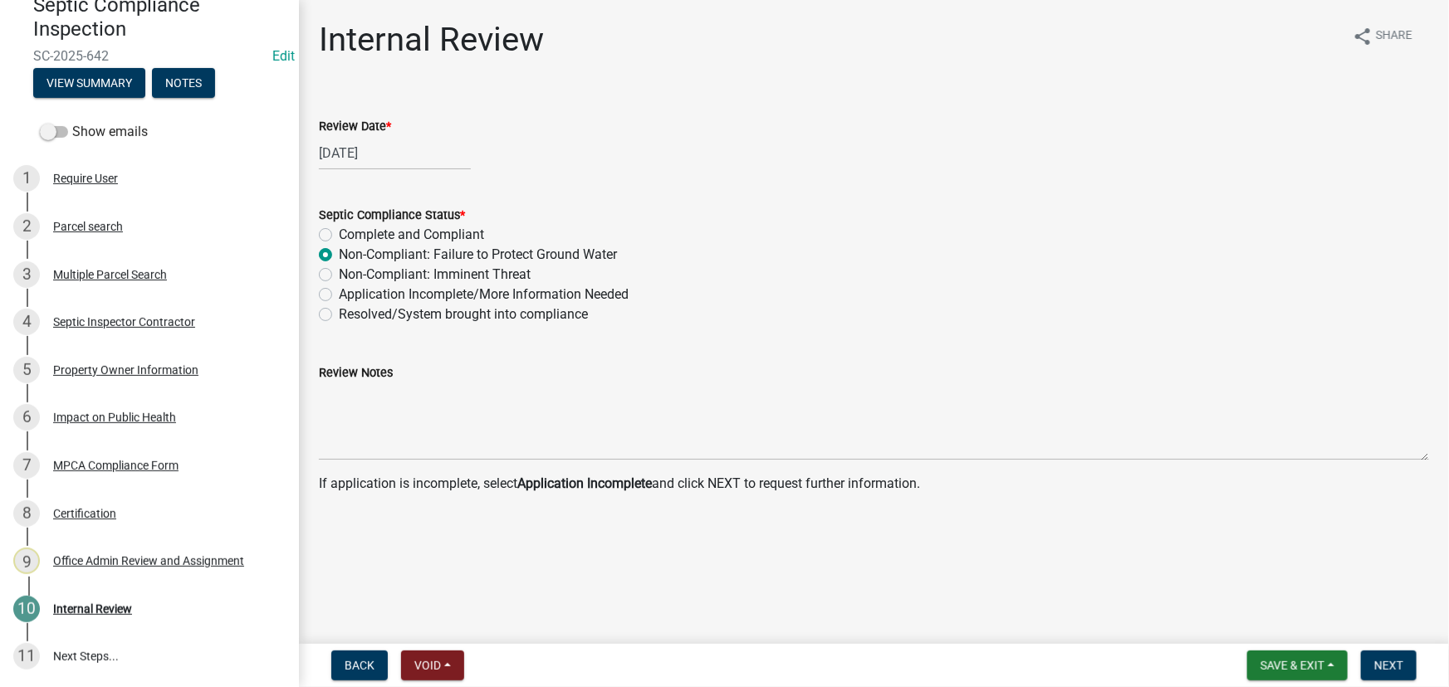
radio input "true"
click at [1378, 665] on span "Next" at bounding box center [1388, 665] width 29 height 13
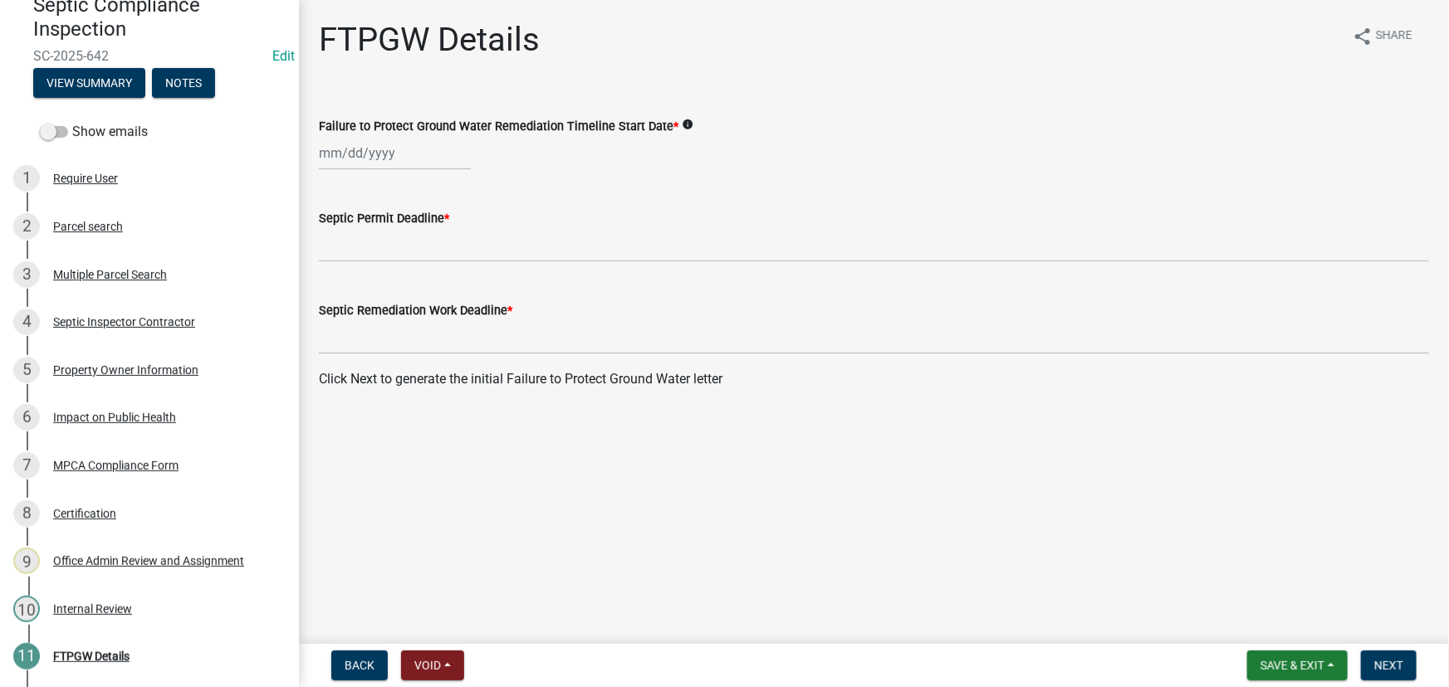
click at [448, 177] on wm-data-entity-input "Failure to Protect Ground Water Remediation Timeline Start Date * info" at bounding box center [874, 139] width 1110 height 92
click at [423, 157] on div at bounding box center [395, 153] width 152 height 34
select select "9"
select select "2025"
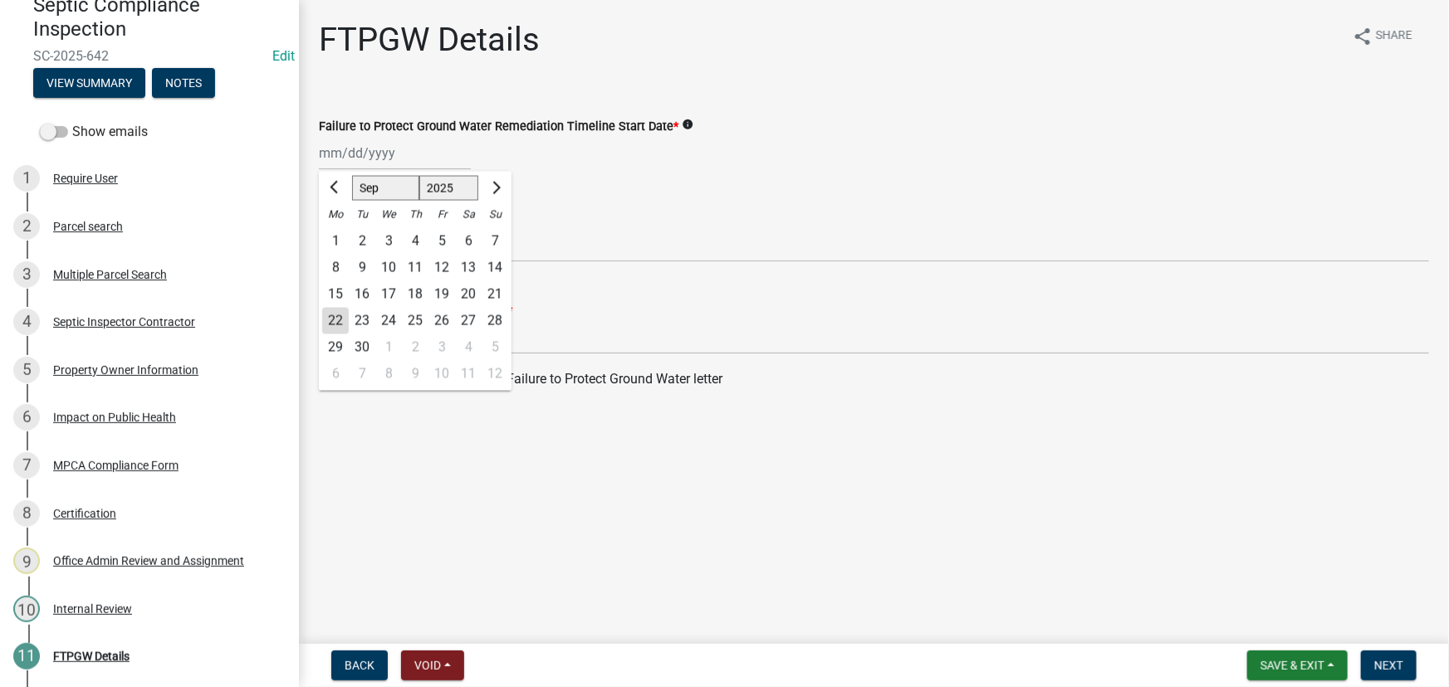
click at [340, 320] on div "22" at bounding box center [335, 321] width 27 height 27
type input "[DATE]"
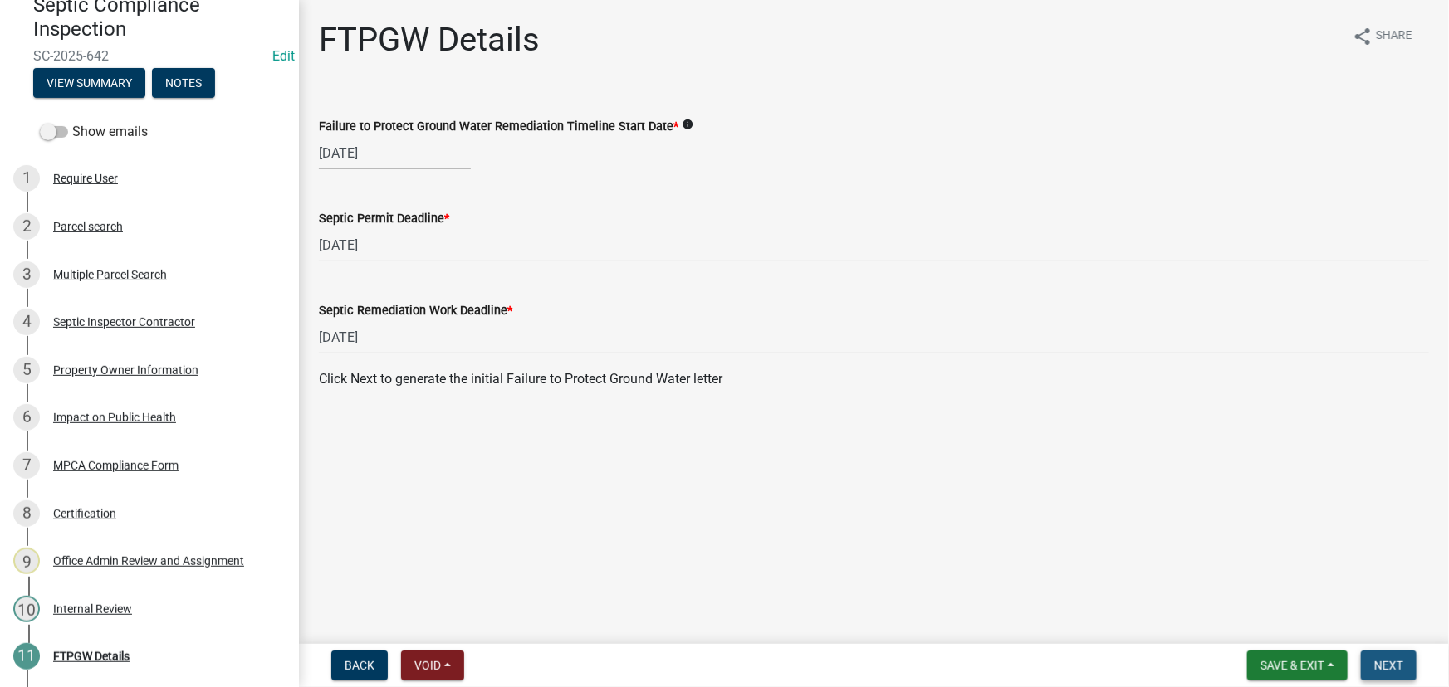
click at [1402, 663] on span "Next" at bounding box center [1388, 665] width 29 height 13
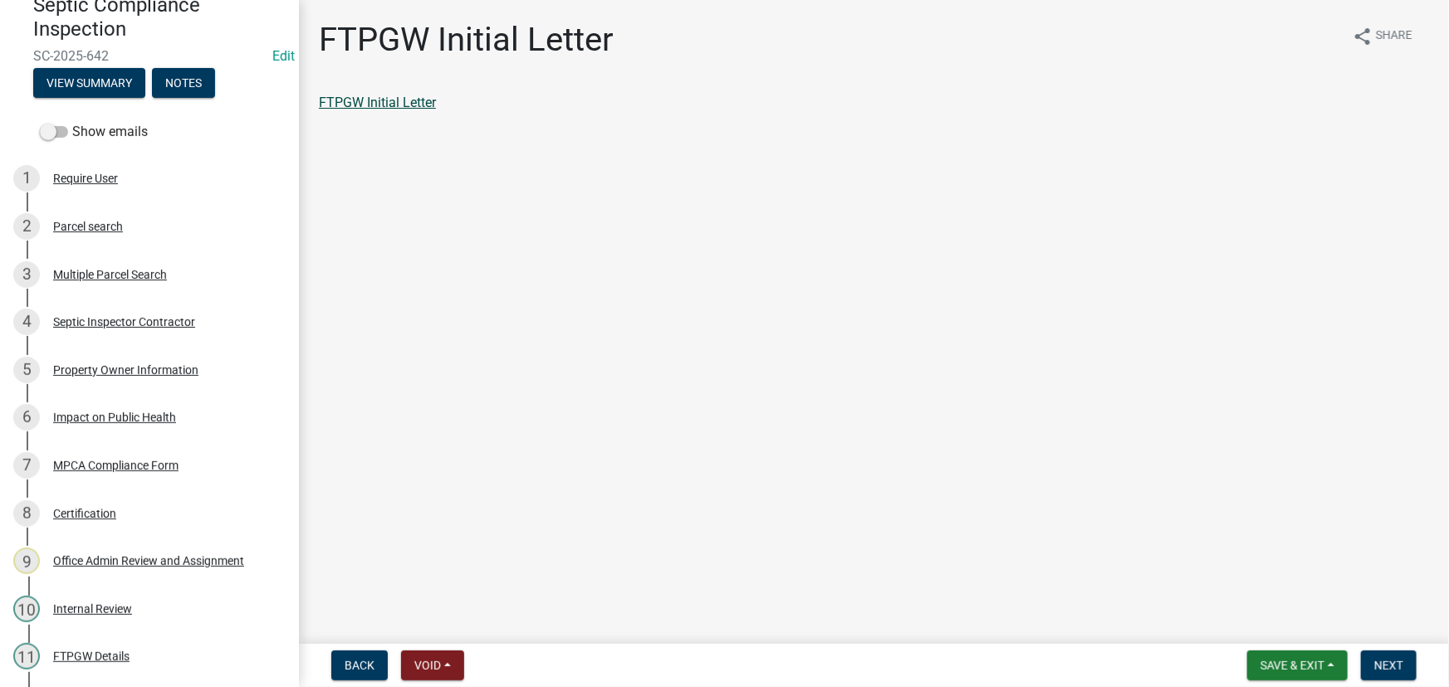
click at [382, 103] on link "FTPGW Initial Letter" at bounding box center [377, 103] width 117 height 16
click at [1422, 662] on form "Save & Exit Save Save & Exit Next" at bounding box center [1331, 666] width 183 height 30
click at [1353, 673] on form "Save & Exit Save Save & Exit Next" at bounding box center [1331, 666] width 183 height 30
click at [1381, 654] on button "Next" at bounding box center [1389, 666] width 56 height 30
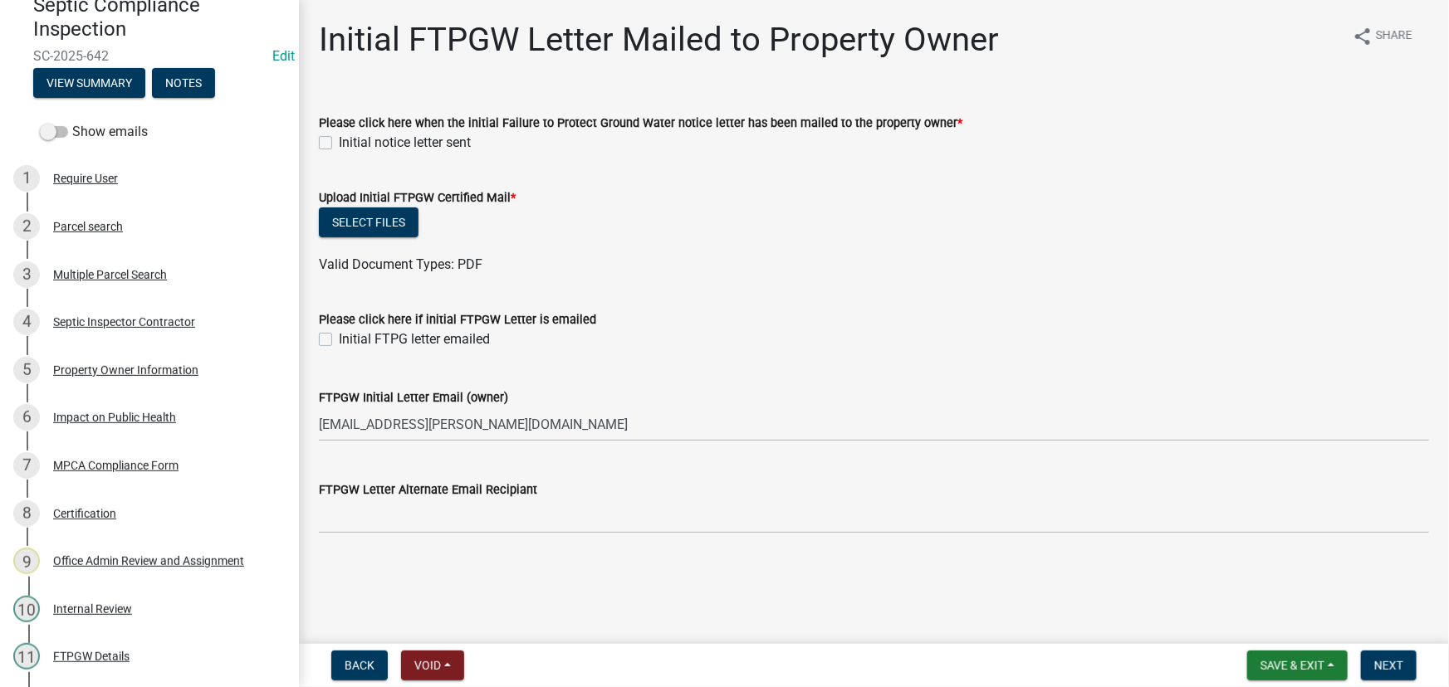
click at [390, 140] on label "Initial notice letter sent" at bounding box center [405, 143] width 132 height 20
click at [350, 140] on input "Initial notice letter sent" at bounding box center [344, 138] width 11 height 11
checkbox input "true"
click at [376, 211] on button "Select files" at bounding box center [369, 223] width 100 height 30
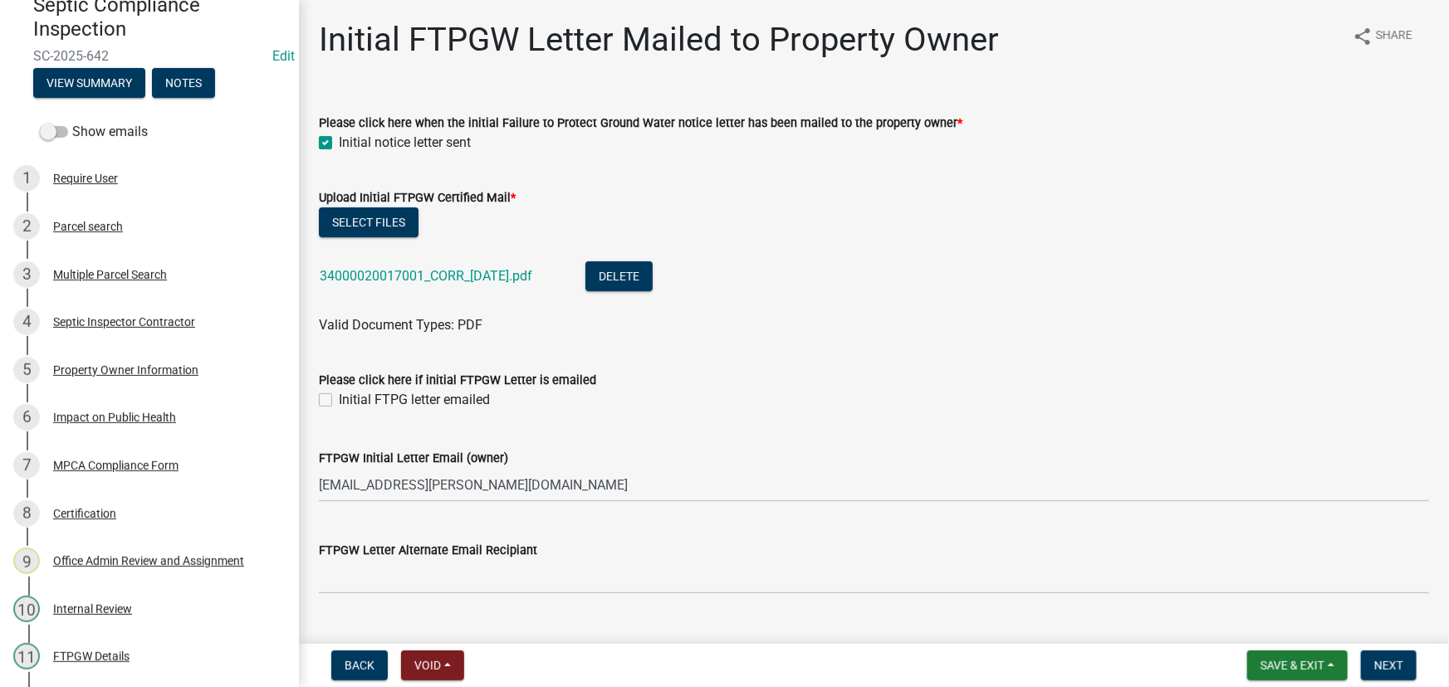
click at [407, 395] on label "Initial FTPG letter emailed" at bounding box center [414, 400] width 151 height 20
click at [350, 395] on input "Initial FTPG letter emailed" at bounding box center [344, 395] width 11 height 11
checkbox input "true"
click at [1379, 664] on span "Next" at bounding box center [1388, 665] width 29 height 13
